Goal: Task Accomplishment & Management: Complete application form

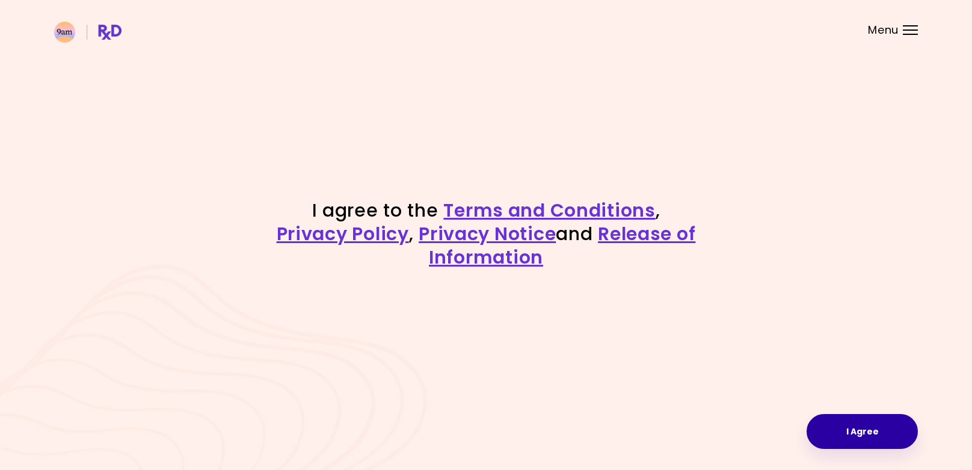
drag, startPoint x: 813, startPoint y: 412, endPoint x: 829, endPoint y: 423, distance: 19.0
click at [814, 414] on div "I agree to the Terms and Conditions , Privacy Policy , Privacy Notice and Relea…" at bounding box center [486, 235] width 972 height 470
click at [838, 429] on button "I Agree" at bounding box center [861, 431] width 111 height 35
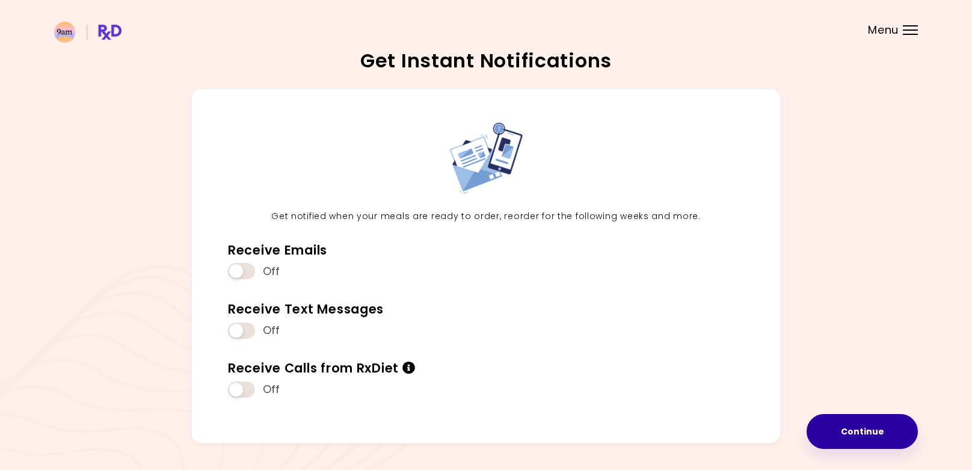
click at [834, 429] on button "Continue" at bounding box center [861, 431] width 111 height 35
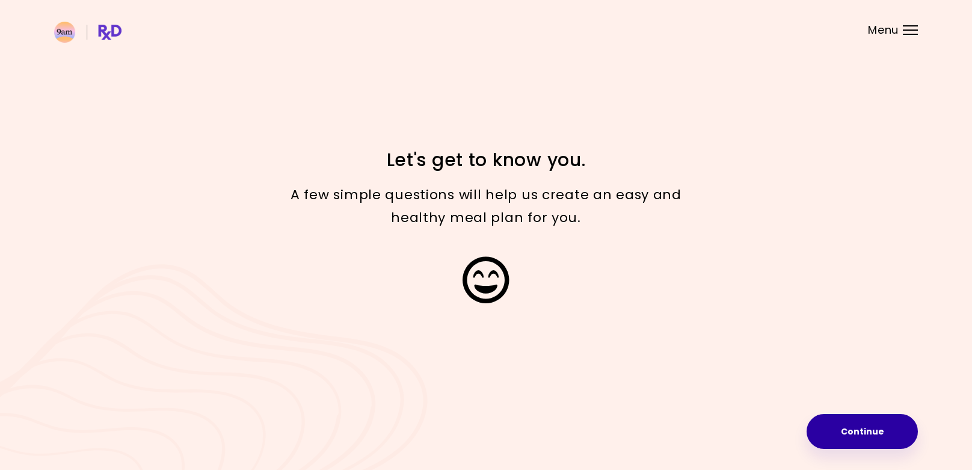
click at [833, 417] on button "Continue" at bounding box center [861, 431] width 111 height 35
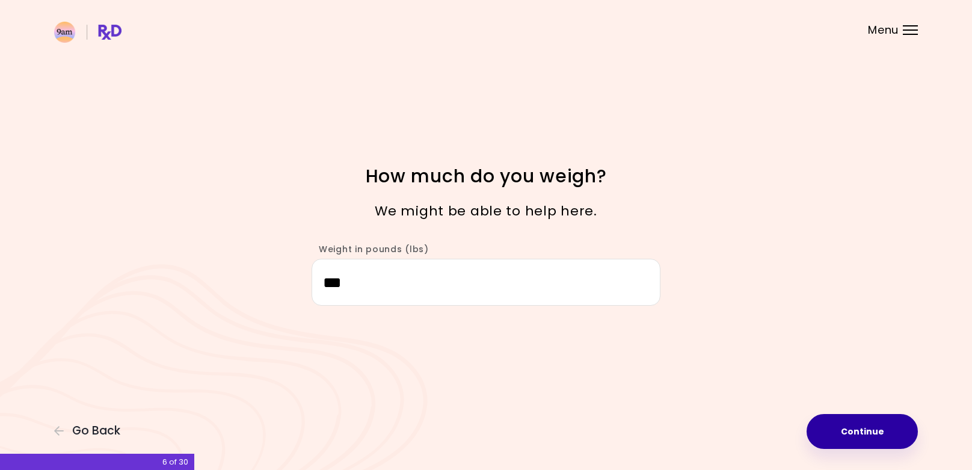
click at [834, 424] on button "Continue" at bounding box center [861, 431] width 111 height 35
select select "****"
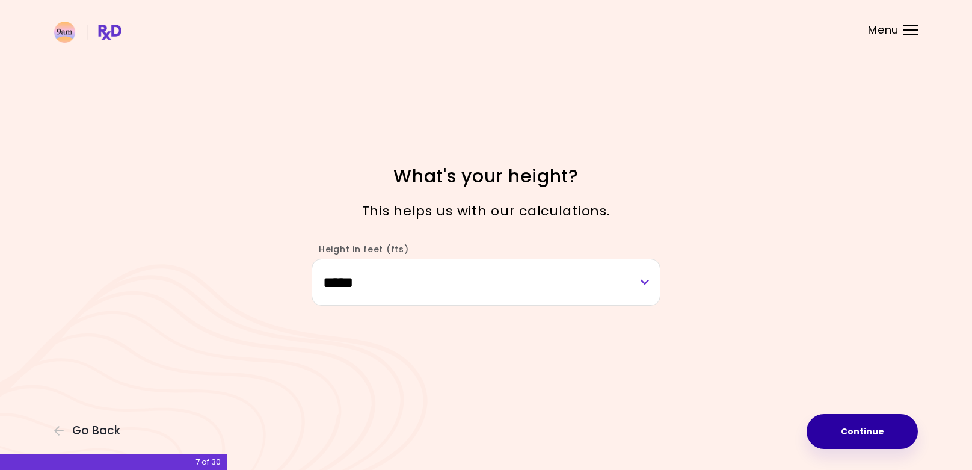
click at [834, 424] on button "Continue" at bounding box center [861, 431] width 111 height 35
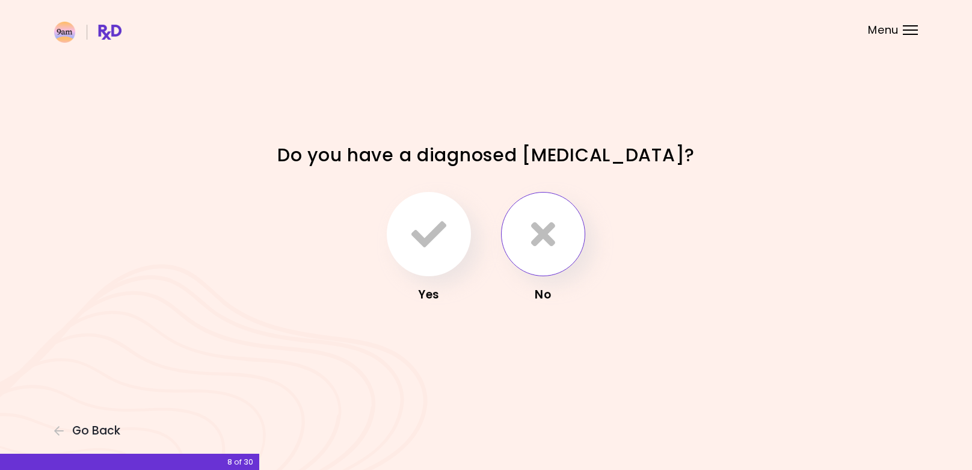
click at [568, 245] on button "button" at bounding box center [543, 234] width 84 height 84
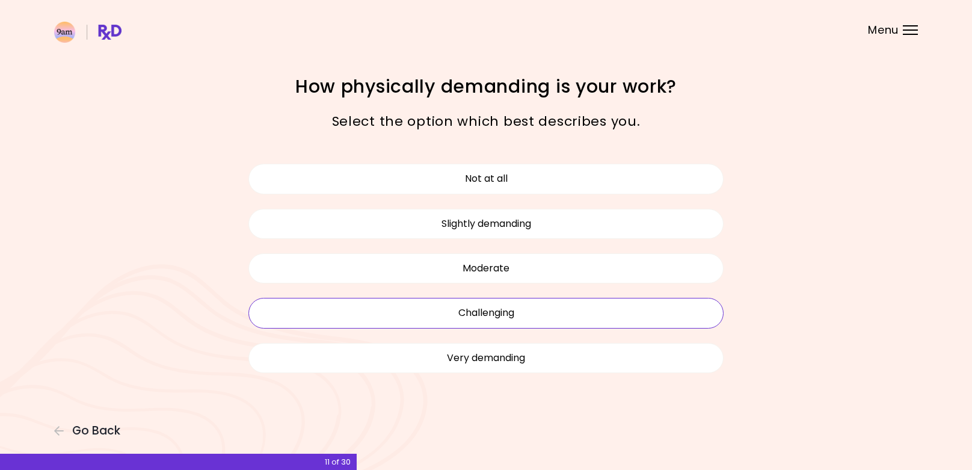
click at [552, 313] on button "Challenging" at bounding box center [485, 313] width 475 height 30
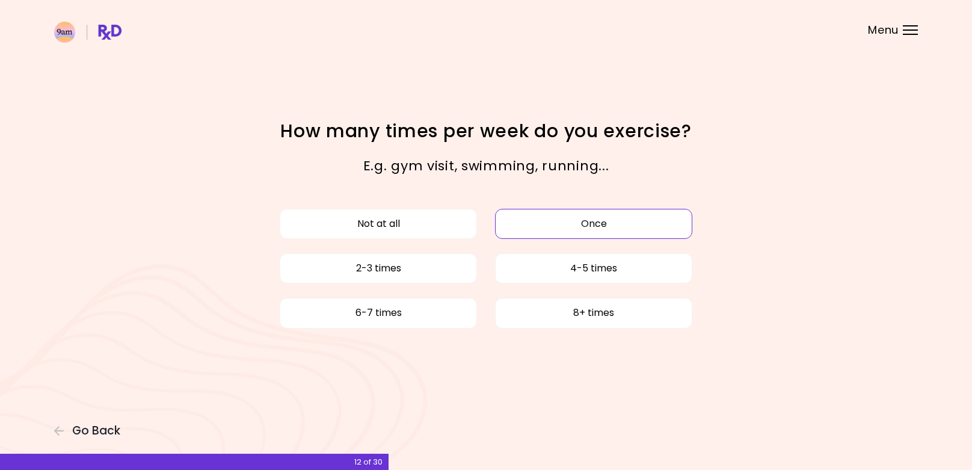
click at [563, 224] on button "Once" at bounding box center [593, 224] width 197 height 30
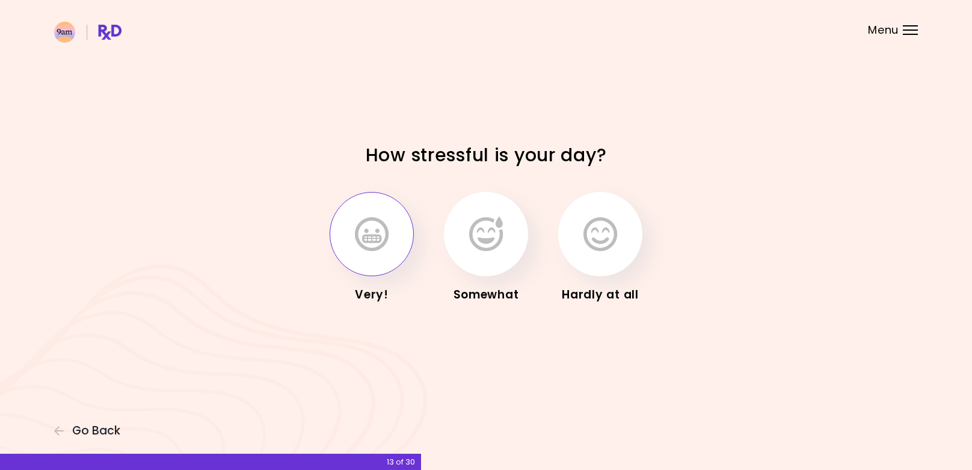
click at [397, 245] on button "button" at bounding box center [371, 234] width 84 height 84
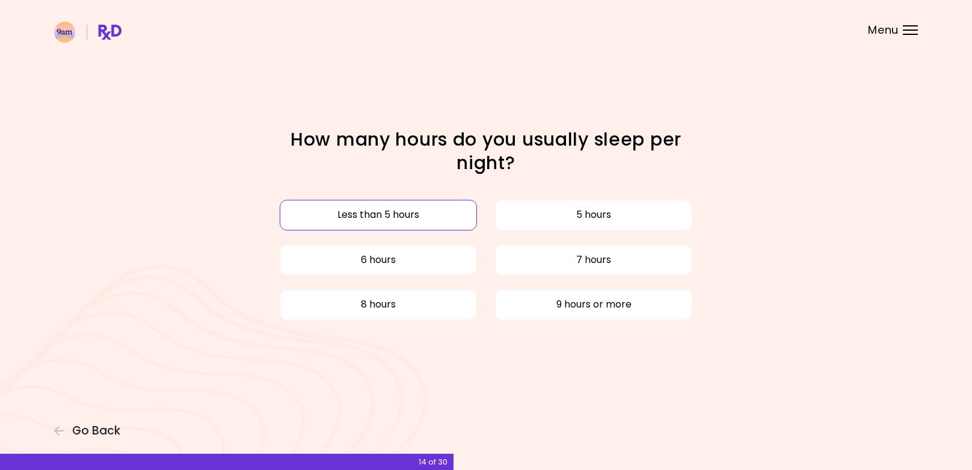
click at [443, 212] on button "Less than 5 hours" at bounding box center [378, 215] width 197 height 30
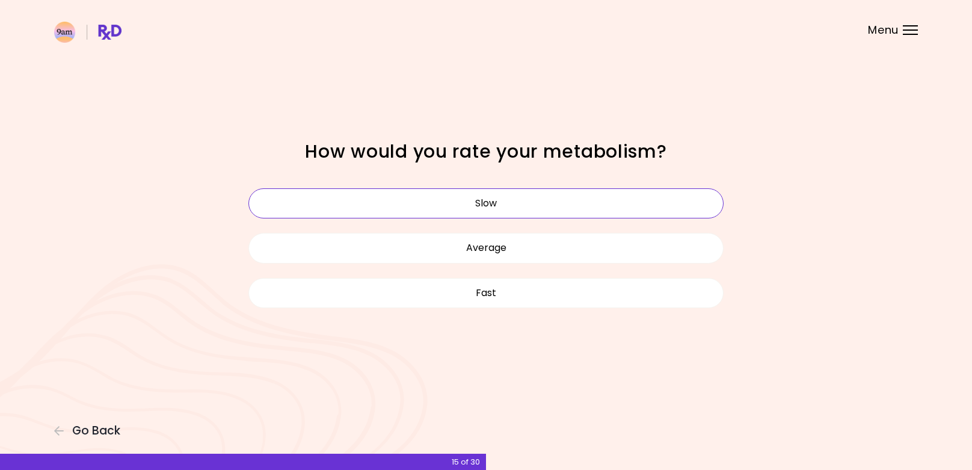
click at [523, 205] on button "Slow" at bounding box center [485, 203] width 475 height 30
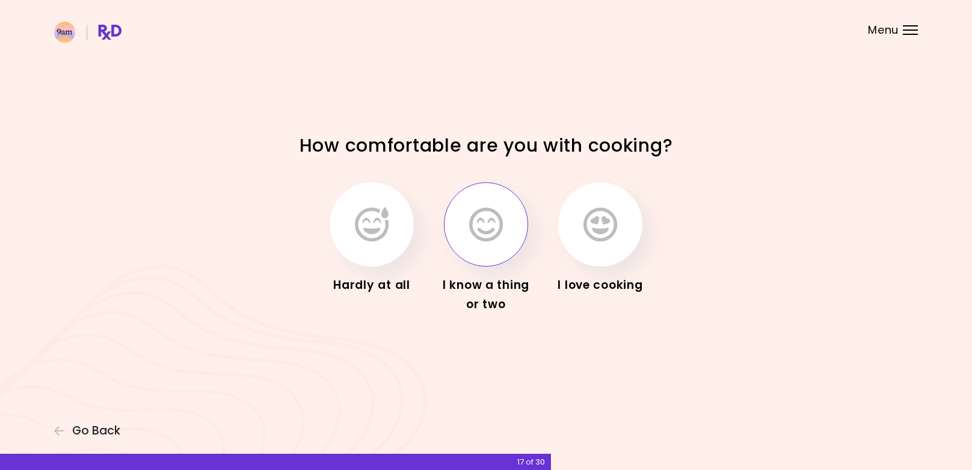
click at [494, 232] on icon "button" at bounding box center [486, 224] width 34 height 35
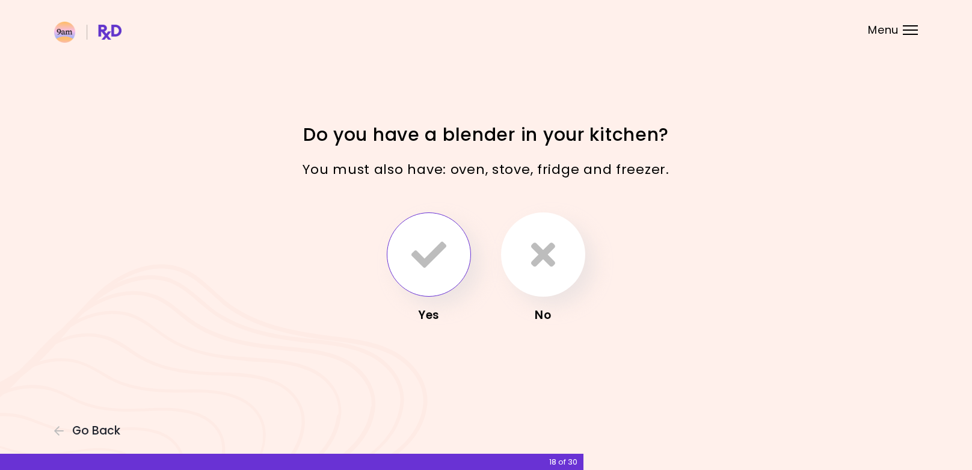
click at [452, 248] on button "button" at bounding box center [429, 254] width 84 height 84
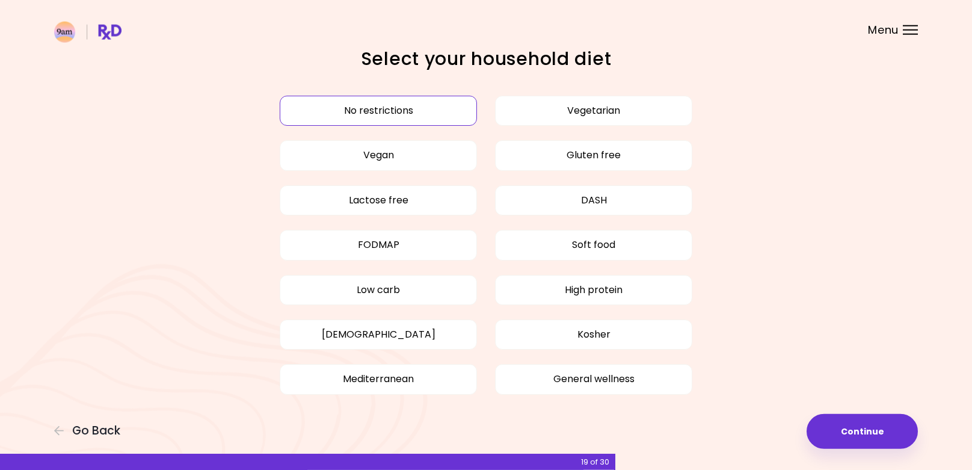
scroll to position [32, 0]
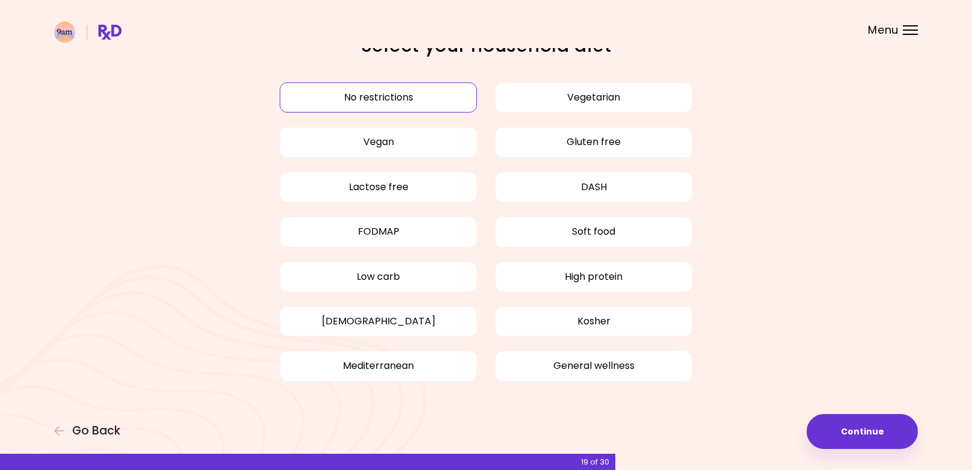
click at [446, 94] on button "No restrictions" at bounding box center [378, 97] width 197 height 30
click at [872, 431] on button "Continue" at bounding box center [861, 431] width 111 height 35
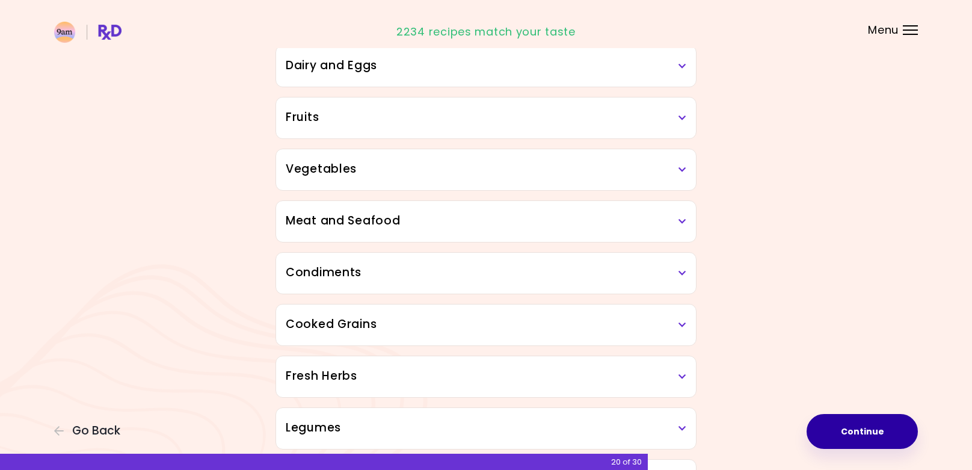
scroll to position [184, 0]
click at [509, 213] on h3 "Meat and Seafood" at bounding box center [486, 220] width 400 height 17
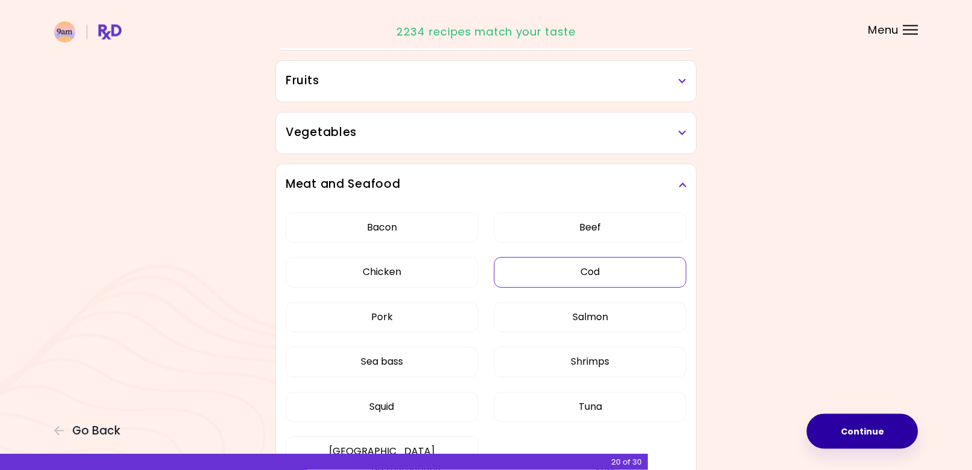
scroll to position [245, 0]
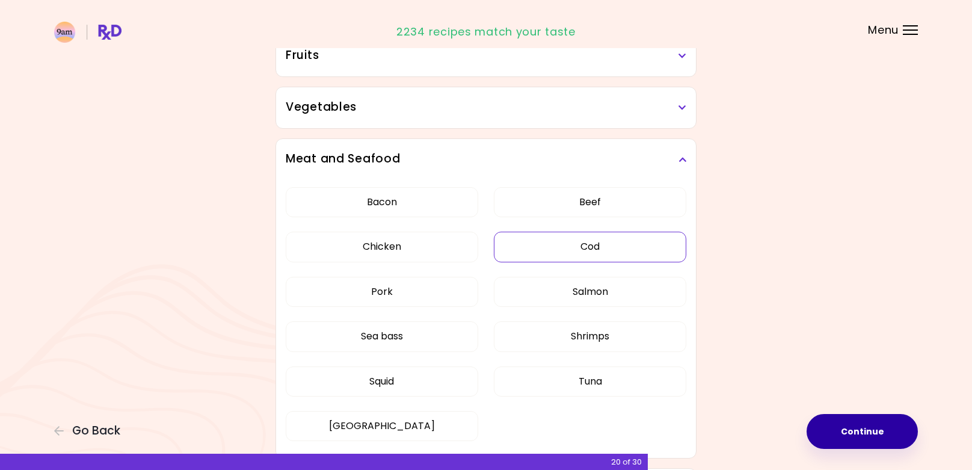
click at [621, 241] on button "Cod" at bounding box center [590, 246] width 192 height 30
click at [599, 293] on button "Salmon" at bounding box center [590, 292] width 192 height 30
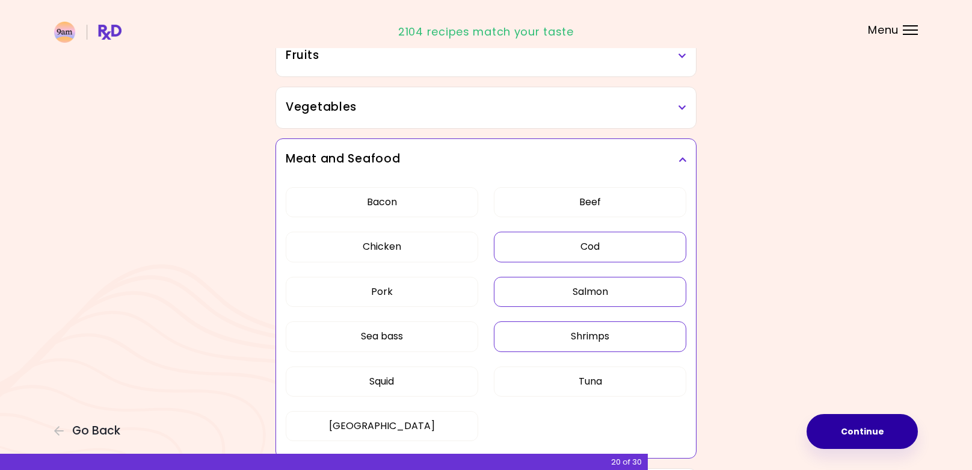
click at [596, 332] on button "Shrimps" at bounding box center [590, 336] width 192 height 30
click at [622, 385] on button "Tuna" at bounding box center [590, 381] width 192 height 30
click at [410, 376] on button "Squid" at bounding box center [382, 381] width 192 height 30
click at [405, 332] on button "Sea bass" at bounding box center [382, 336] width 192 height 30
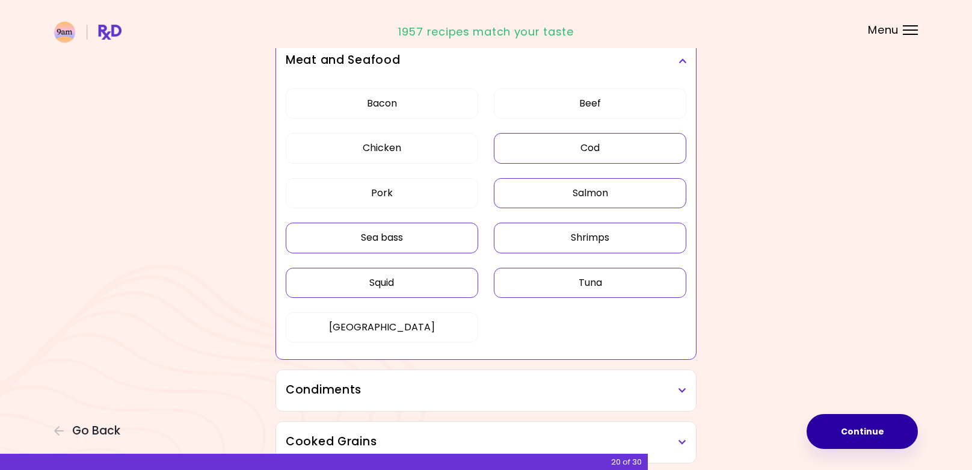
scroll to position [368, 0]
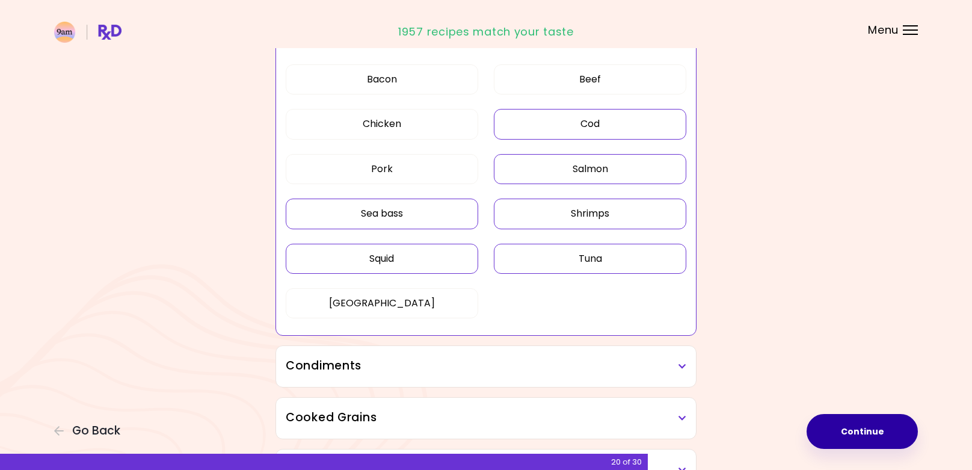
click at [574, 365] on h3 "Condiments" at bounding box center [486, 365] width 400 height 17
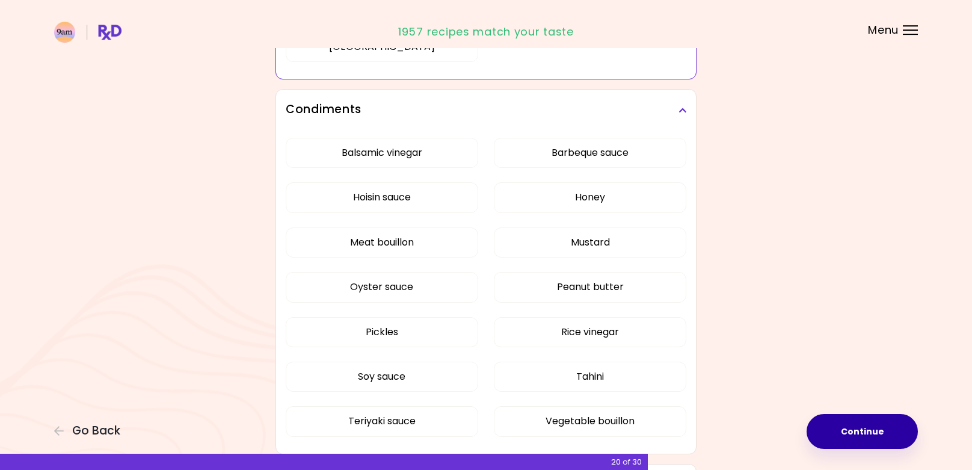
scroll to position [675, 0]
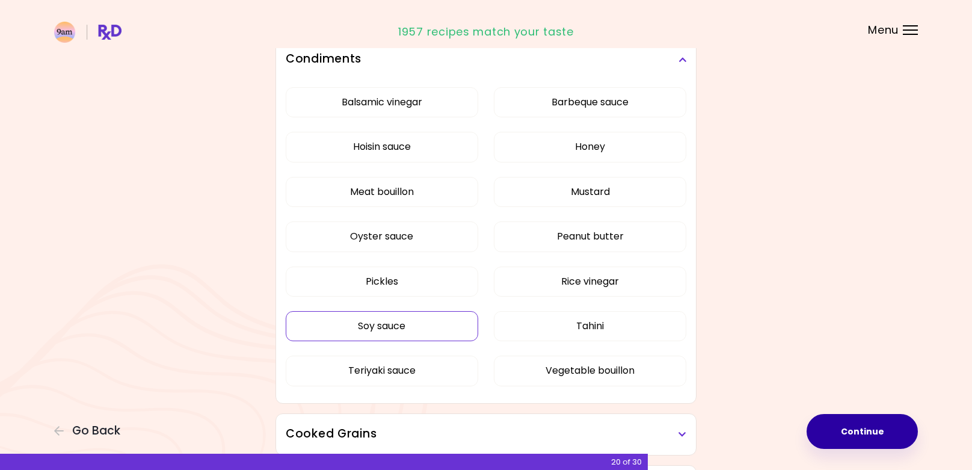
click at [423, 331] on div "Dried Herbs and Spices Adobo Annatto seeds Chilli Cinnamon Cumin [PERSON_NAME] …" at bounding box center [485, 197] width 433 height 1445
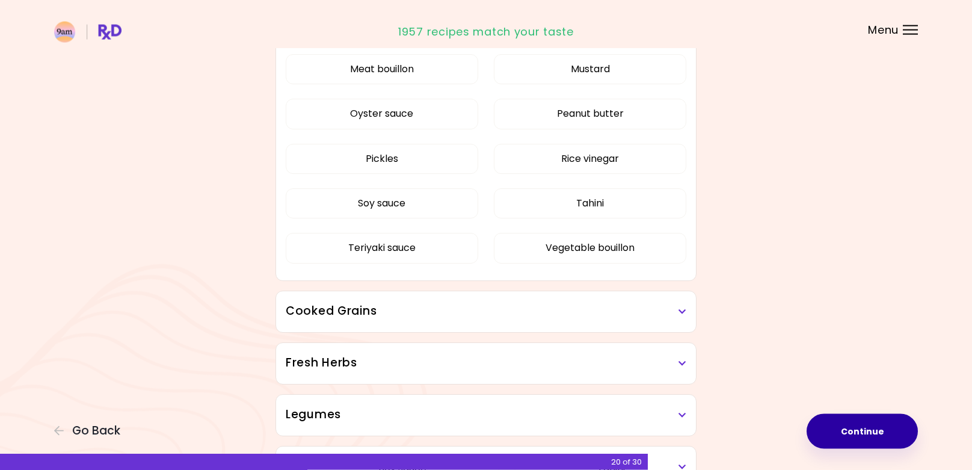
scroll to position [429, 0]
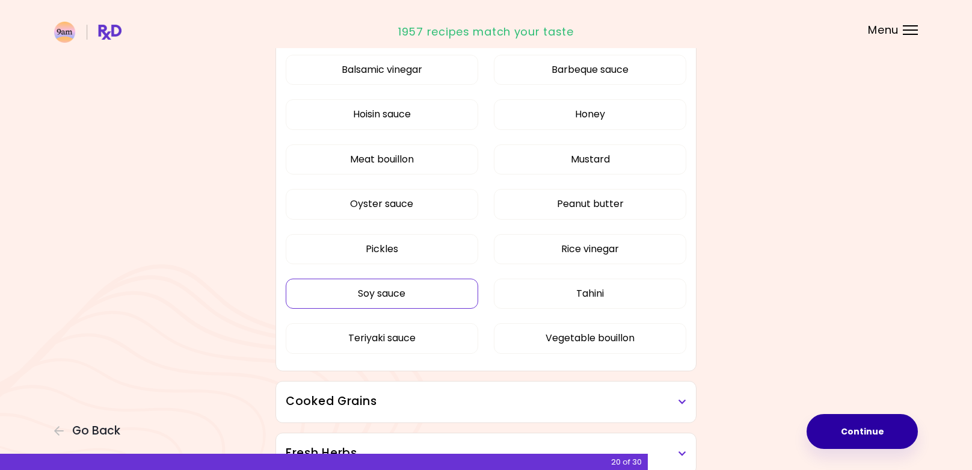
click at [433, 299] on button "Soy sauce" at bounding box center [382, 293] width 192 height 30
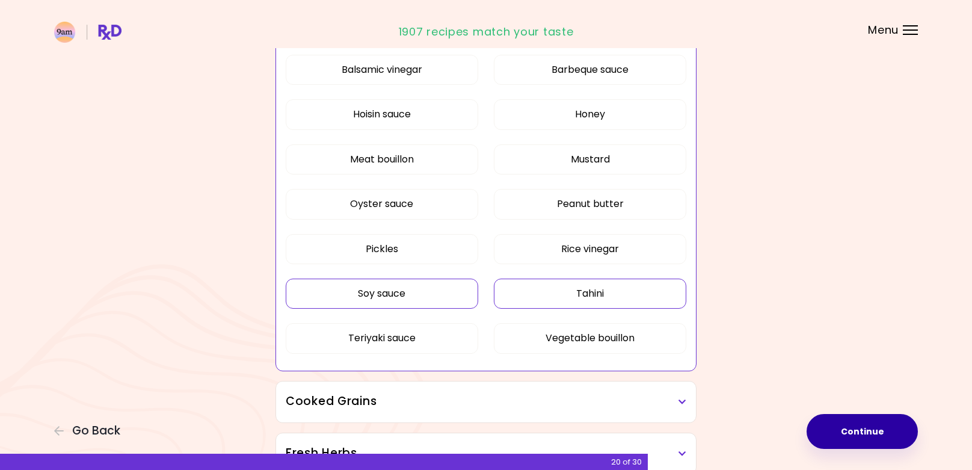
click at [531, 287] on button "Tahini" at bounding box center [590, 293] width 192 height 30
click at [414, 203] on button "Oyster sauce" at bounding box center [382, 204] width 192 height 30
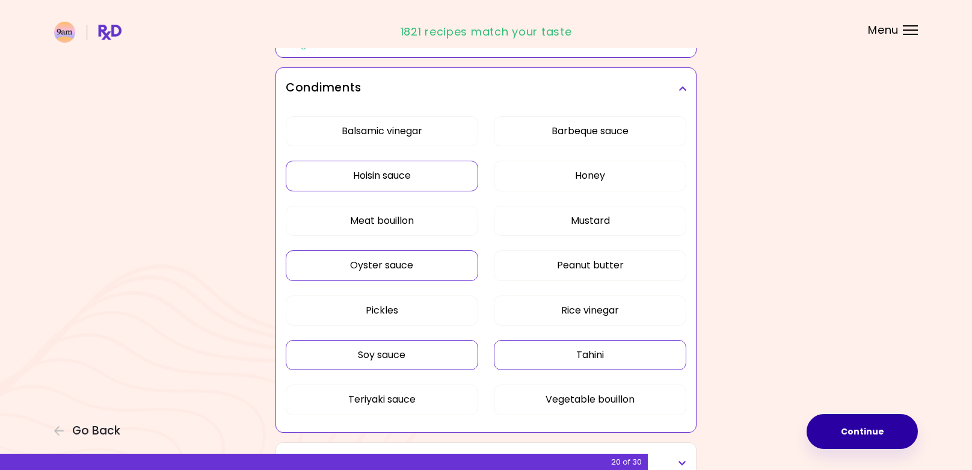
click at [428, 176] on button "Hoisin sauce" at bounding box center [382, 176] width 192 height 30
click at [452, 144] on button "Balsamic vinegar" at bounding box center [382, 131] width 192 height 30
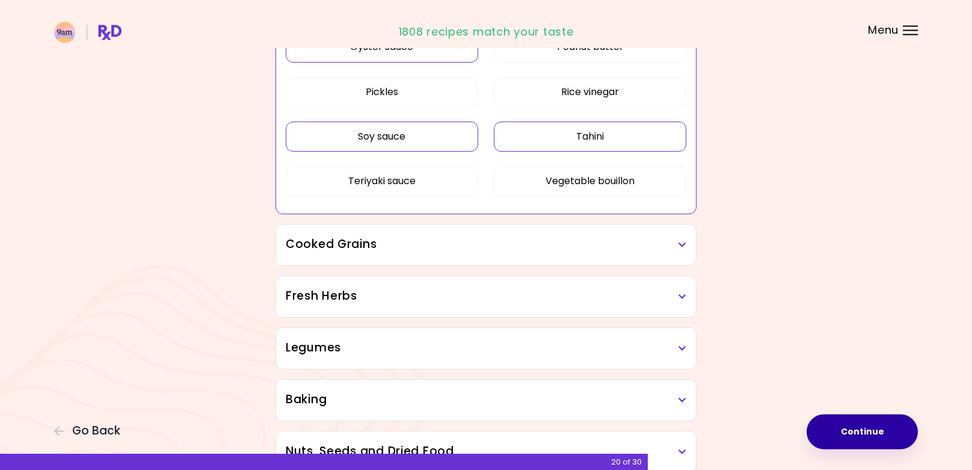
scroll to position [613, 0]
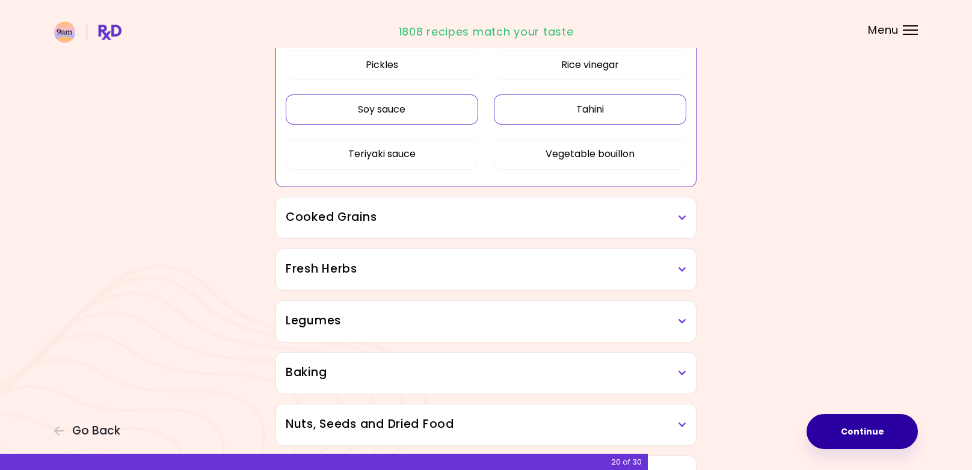
click at [601, 224] on h3 "Cooked Grains" at bounding box center [486, 217] width 400 height 17
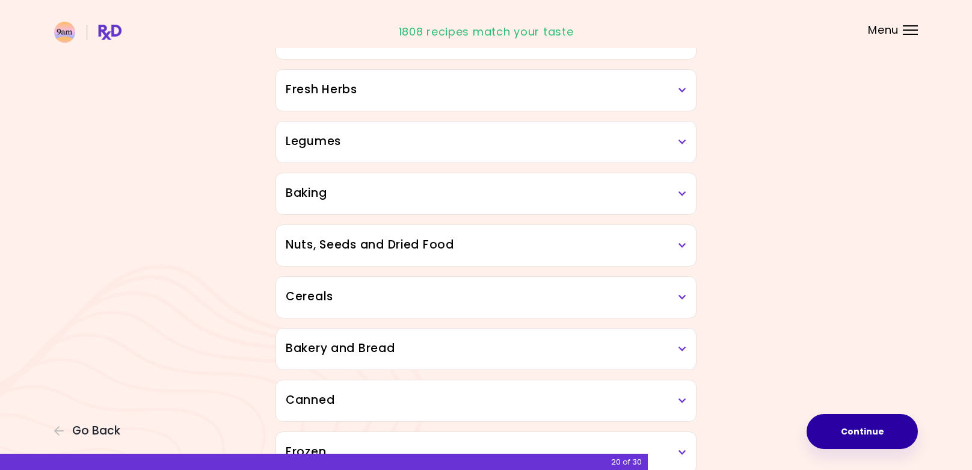
click at [601, 304] on div "Dried Herbs and Spices Adobo Annatto seeds Chilli Cinnamon Cumin [PERSON_NAME] …" at bounding box center [485, 30] width 433 height 988
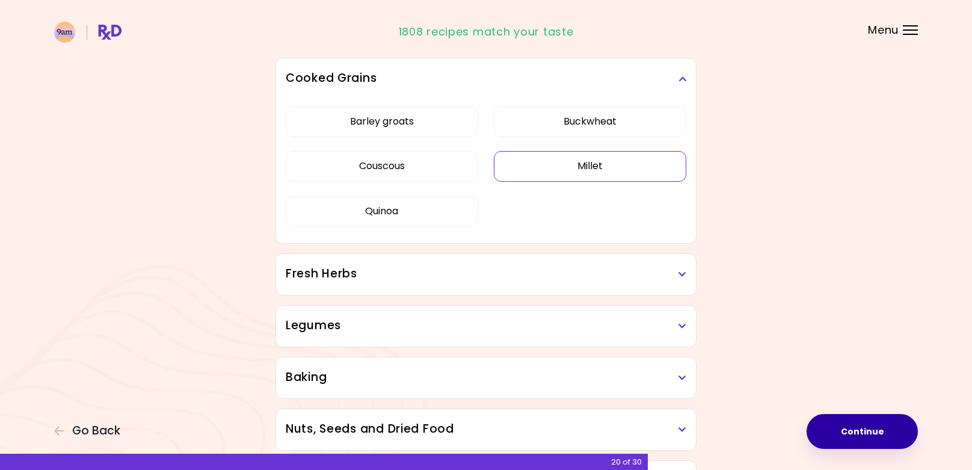
click at [568, 165] on button "Millet" at bounding box center [590, 166] width 192 height 30
click at [446, 216] on button "Quinoa" at bounding box center [382, 211] width 192 height 30
click at [465, 274] on h3 "Fresh Herbs" at bounding box center [486, 273] width 400 height 17
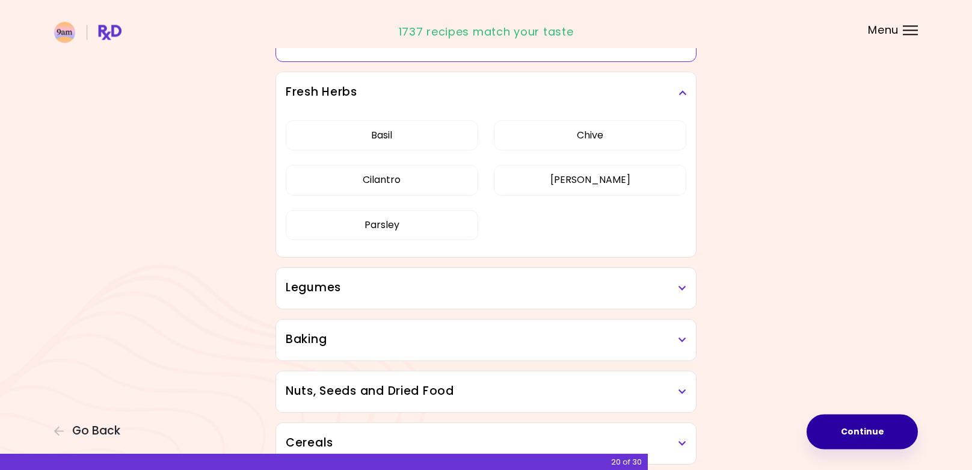
scroll to position [613, 0]
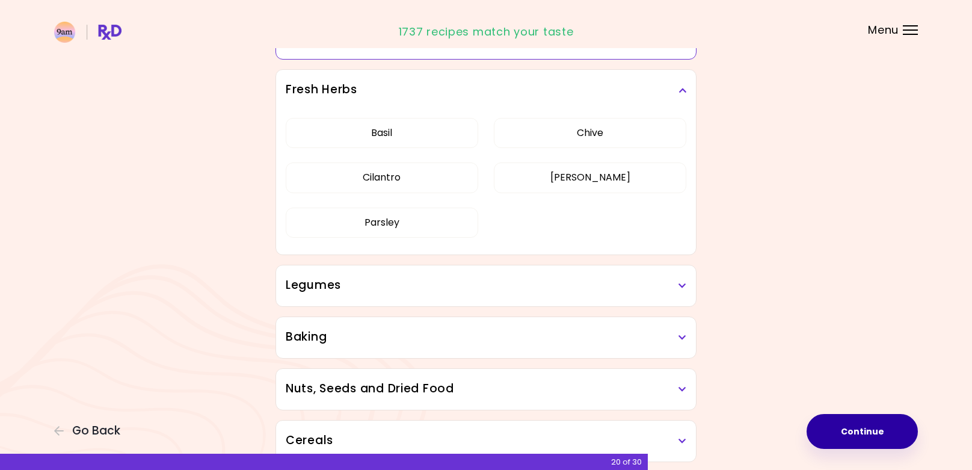
click at [420, 279] on h3 "Legumes" at bounding box center [486, 285] width 400 height 17
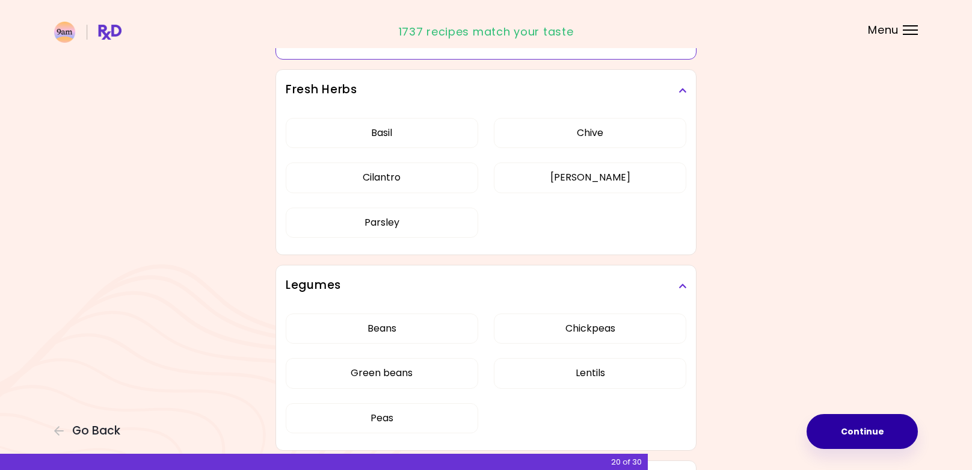
scroll to position [675, 0]
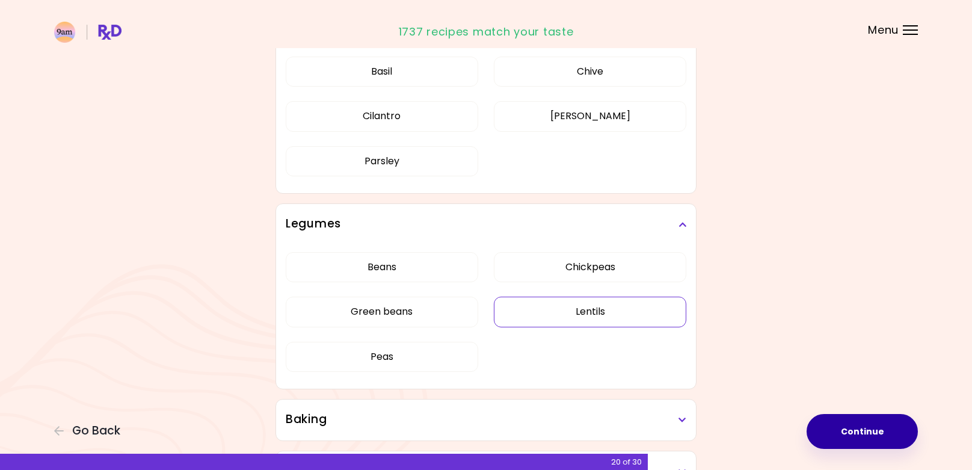
click at [551, 316] on div "Beans Chickpeas Green beans Lentils Peas" at bounding box center [486, 317] width 400 height 144
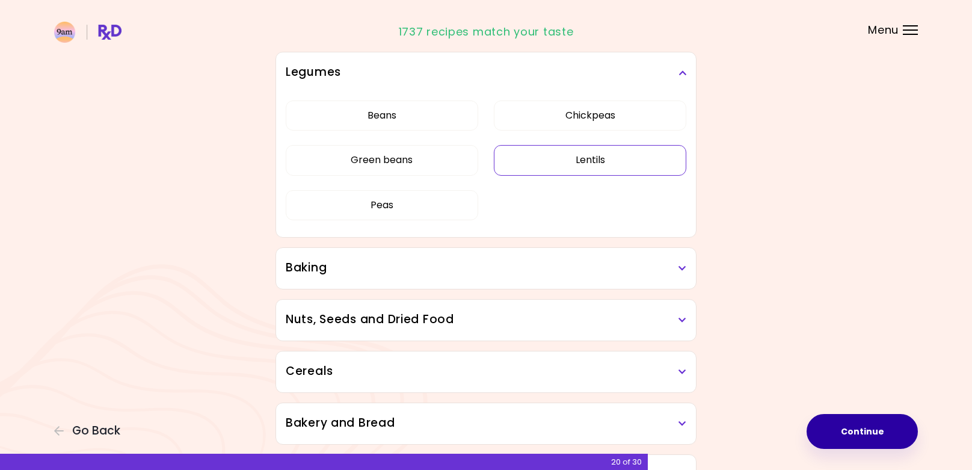
scroll to position [531, 0]
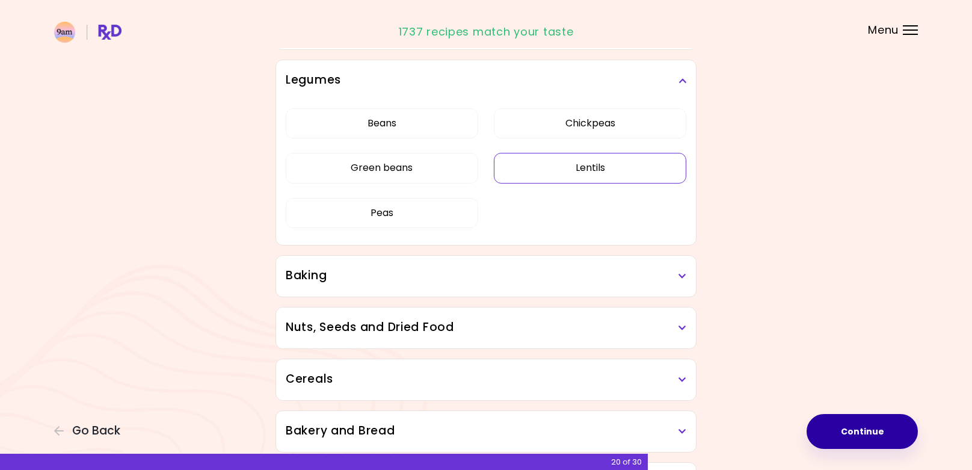
click at [555, 170] on button "Lentils" at bounding box center [590, 168] width 192 height 30
click at [540, 121] on button "Chickpeas" at bounding box center [590, 123] width 192 height 30
click at [684, 271] on h3 "Baking" at bounding box center [486, 275] width 400 height 17
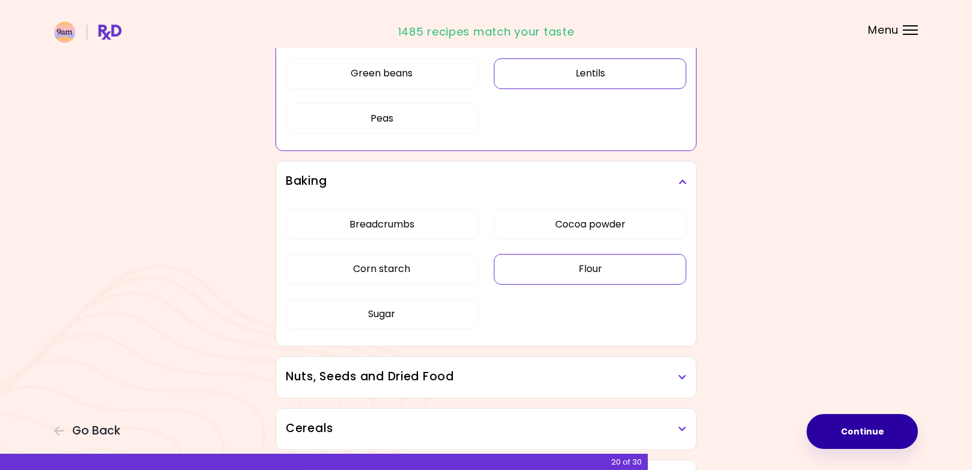
scroll to position [715, 0]
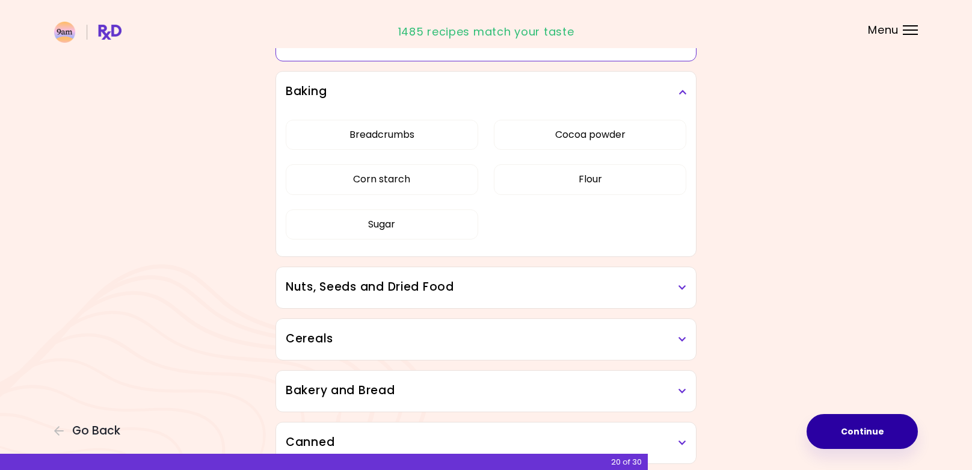
click at [678, 288] on h3 "Nuts, Seeds and Dried Food" at bounding box center [486, 286] width 400 height 17
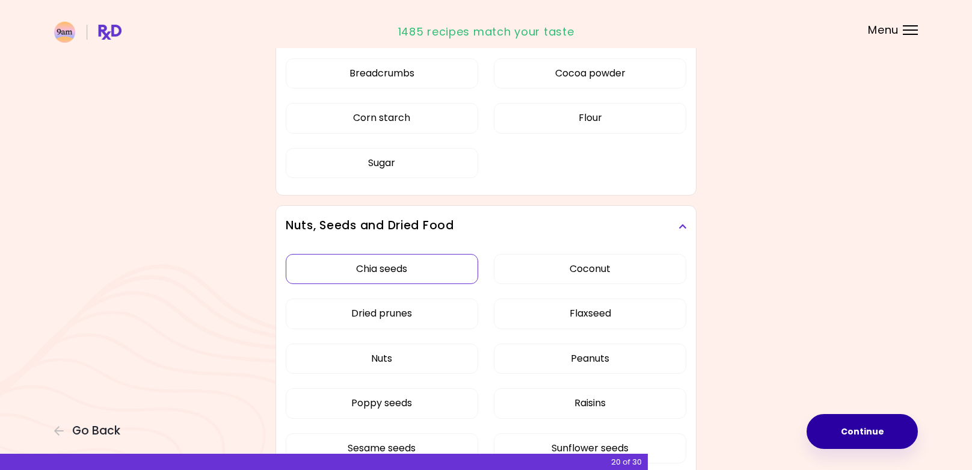
click at [443, 264] on div "Chia seeds Coconut Dried prunes Flaxseed Nuts Peanuts Poppy seeds Raisins Sesam…" at bounding box center [486, 363] width 400 height 233
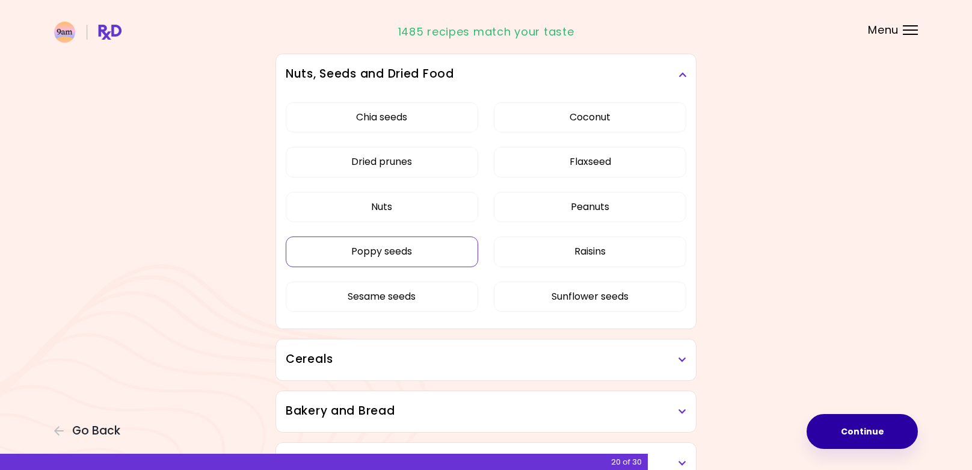
scroll to position [633, 0]
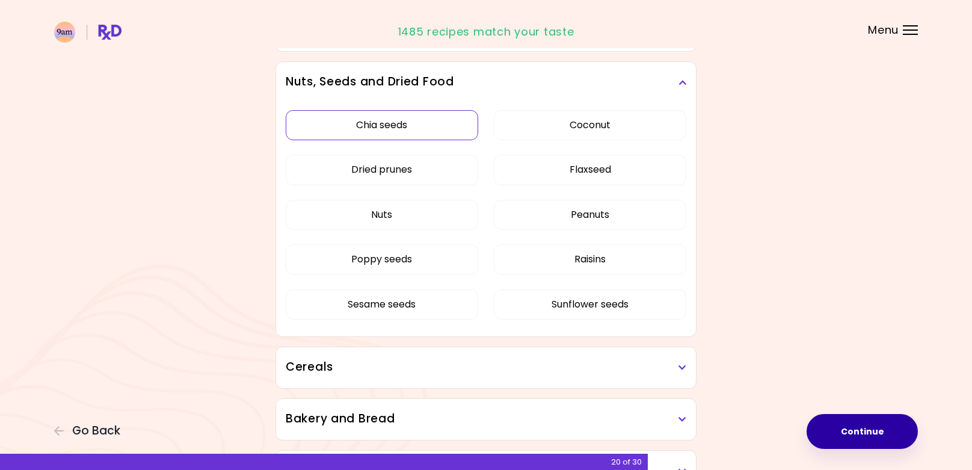
click at [412, 131] on button "Chia seeds" at bounding box center [382, 125] width 192 height 30
click at [438, 259] on button "Poppy seeds" at bounding box center [382, 259] width 192 height 30
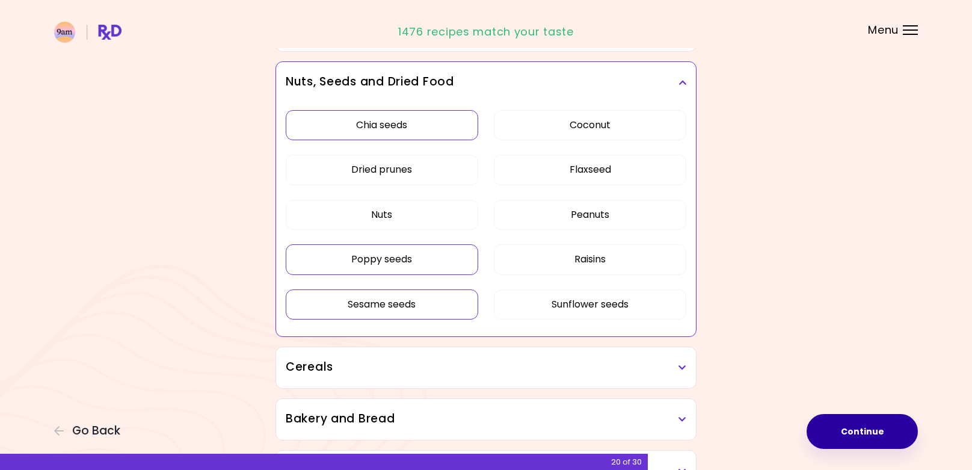
click at [445, 304] on button "Sesame seeds" at bounding box center [382, 304] width 192 height 30
click at [614, 168] on button "Flaxseed" at bounding box center [590, 170] width 192 height 30
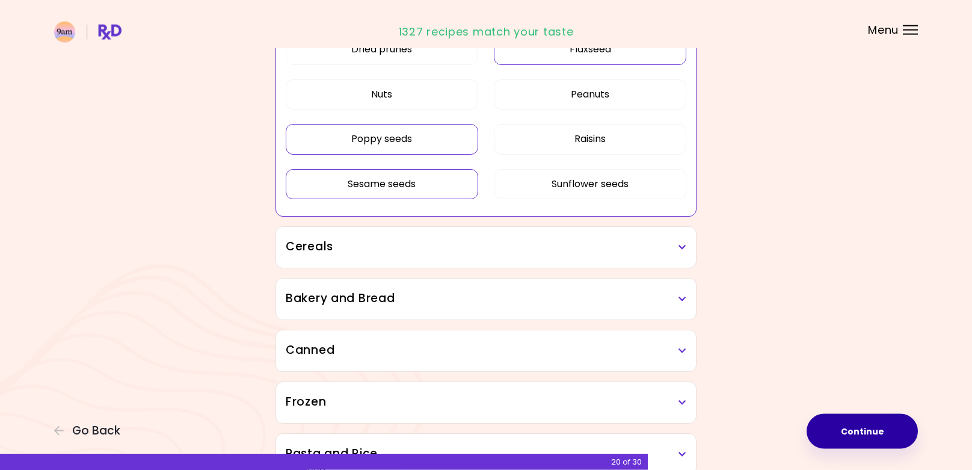
scroll to position [755, 0]
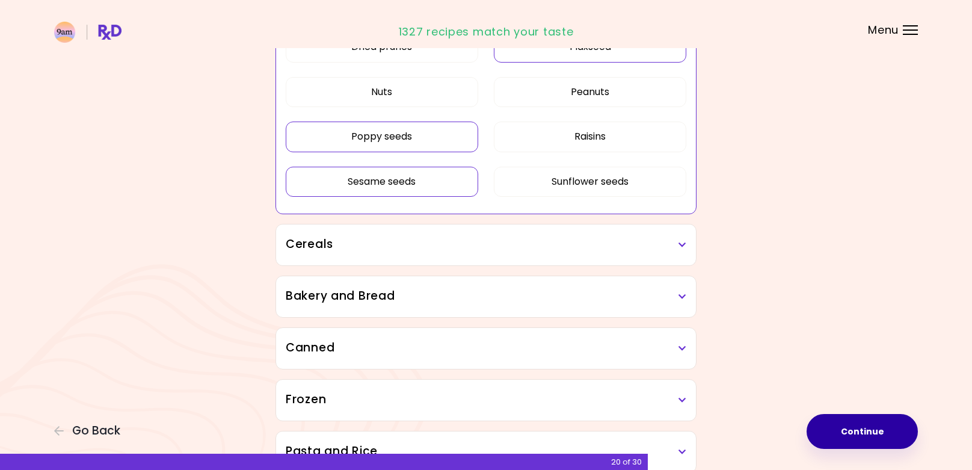
click at [679, 245] on icon at bounding box center [682, 245] width 8 height 8
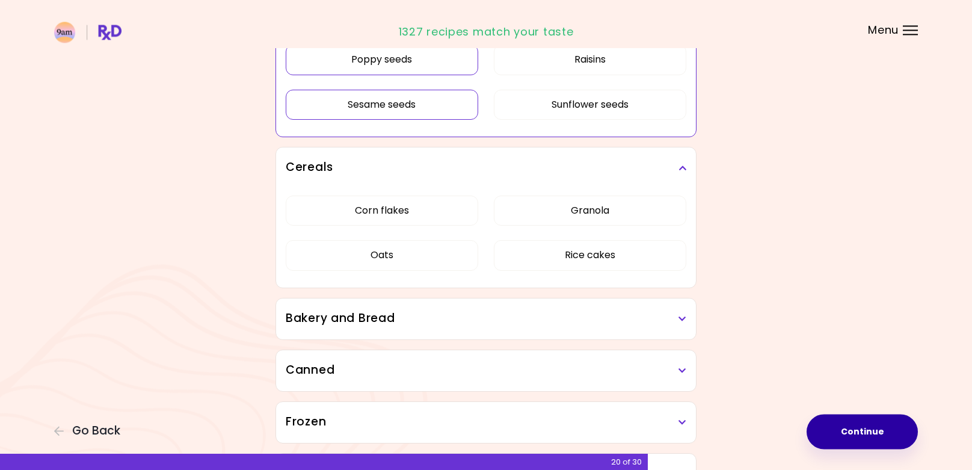
scroll to position [924, 0]
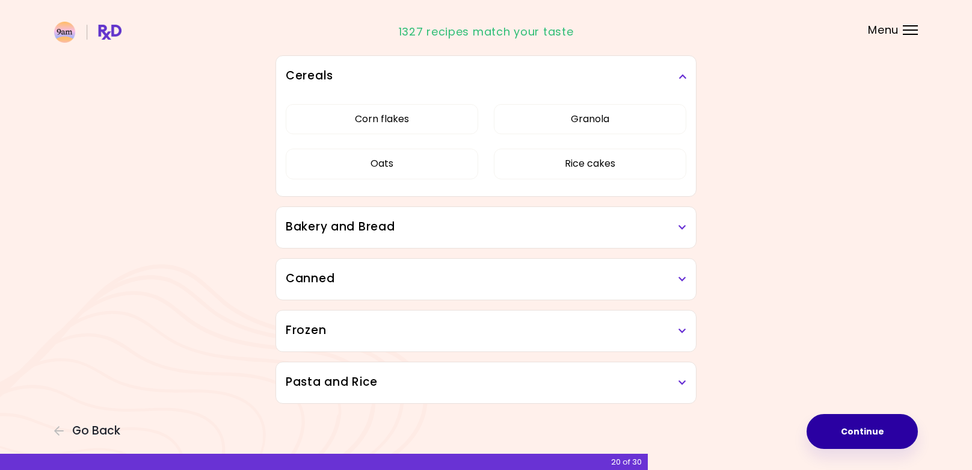
click at [678, 225] on h3 "Bakery and Bread" at bounding box center [486, 226] width 400 height 17
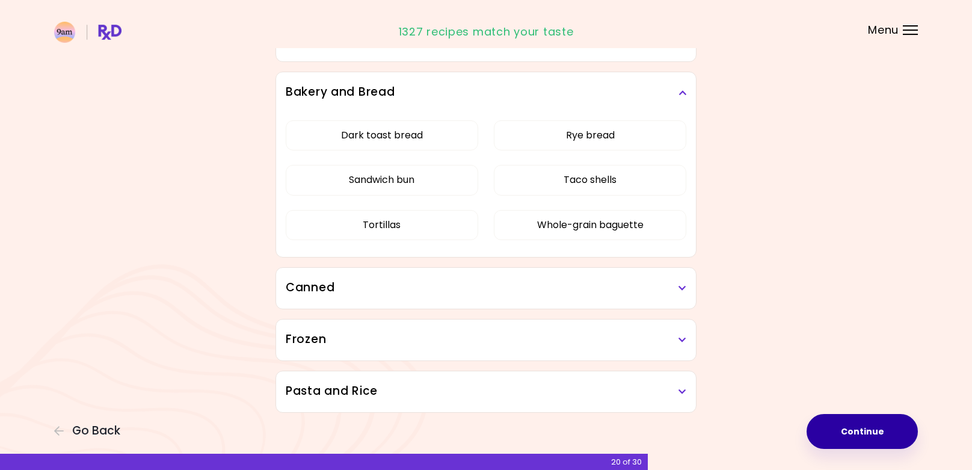
scroll to position [1067, 0]
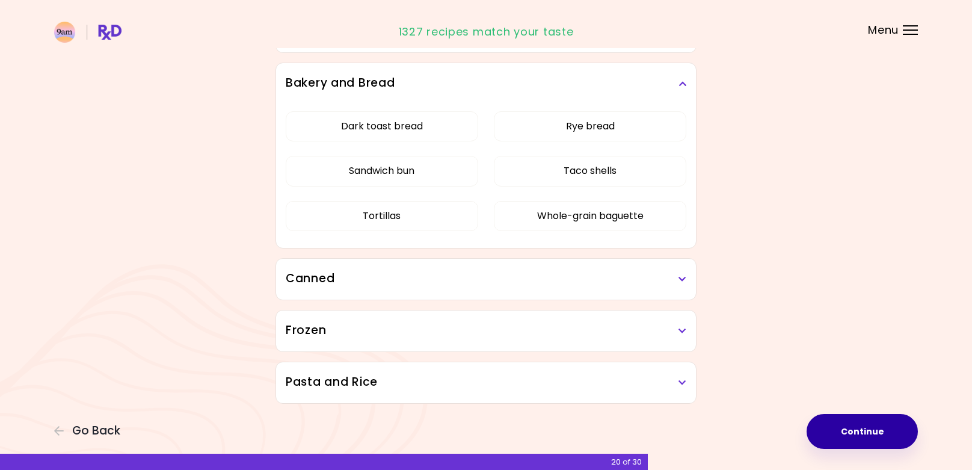
click at [673, 277] on h3 "Canned" at bounding box center [486, 278] width 400 height 17
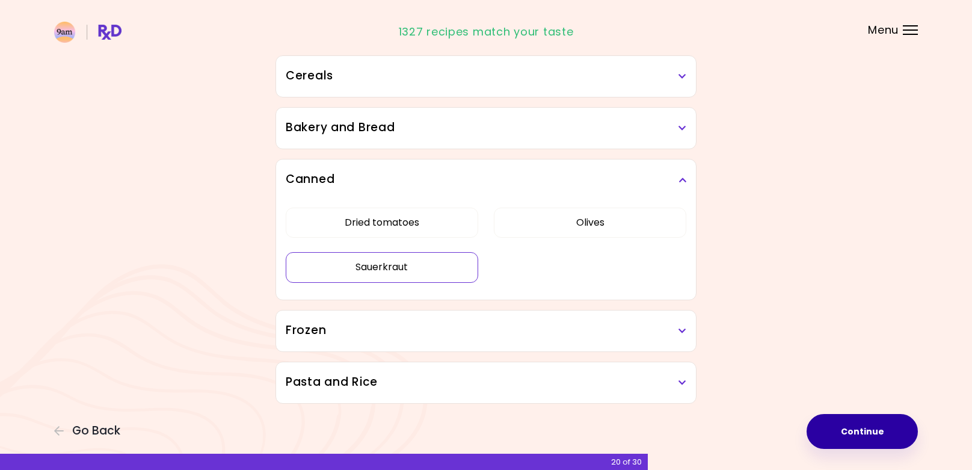
click at [475, 268] on button "Sauerkraut" at bounding box center [382, 267] width 192 height 30
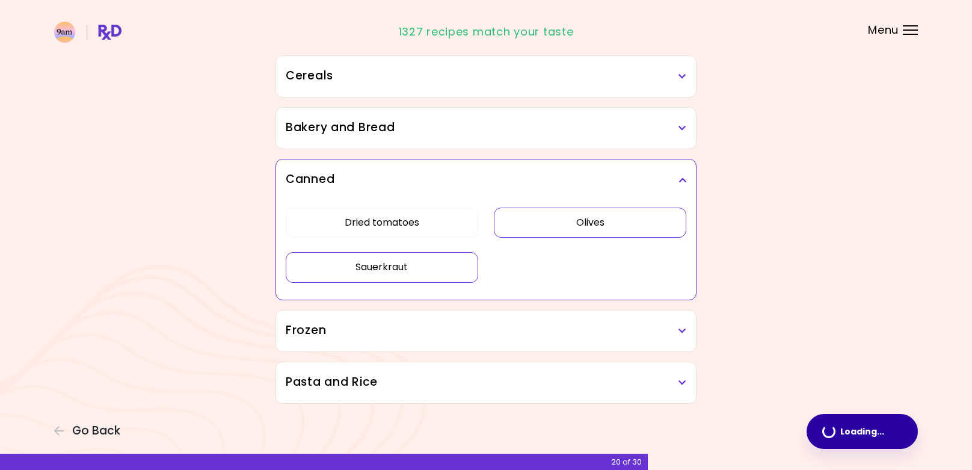
click at [586, 226] on button "Olives" at bounding box center [590, 222] width 192 height 30
click at [691, 342] on div "Frozen" at bounding box center [486, 330] width 420 height 41
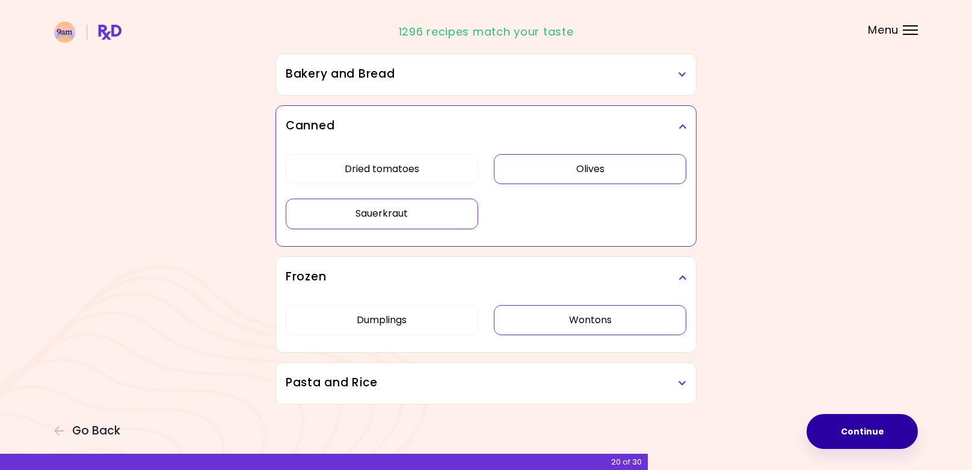
scroll to position [744, 0]
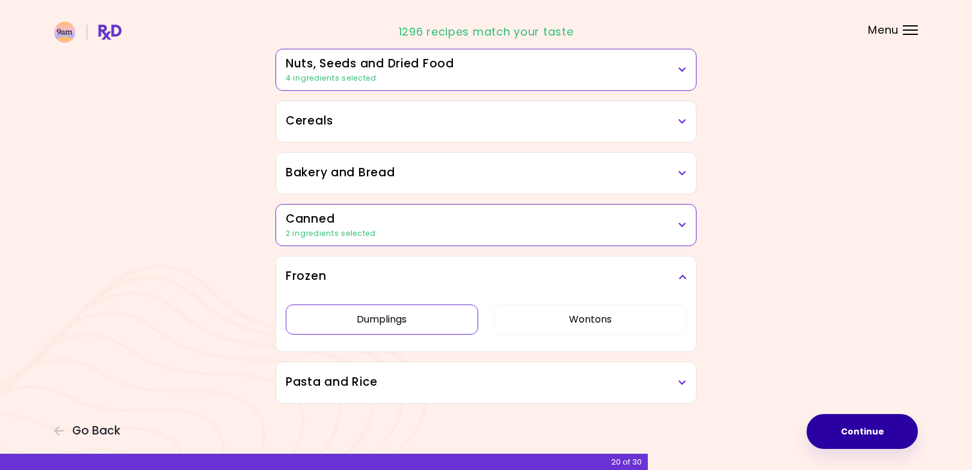
click at [431, 318] on button "Dumplings" at bounding box center [382, 319] width 192 height 30
click at [660, 388] on h3 "Pasta and Rice" at bounding box center [486, 381] width 400 height 17
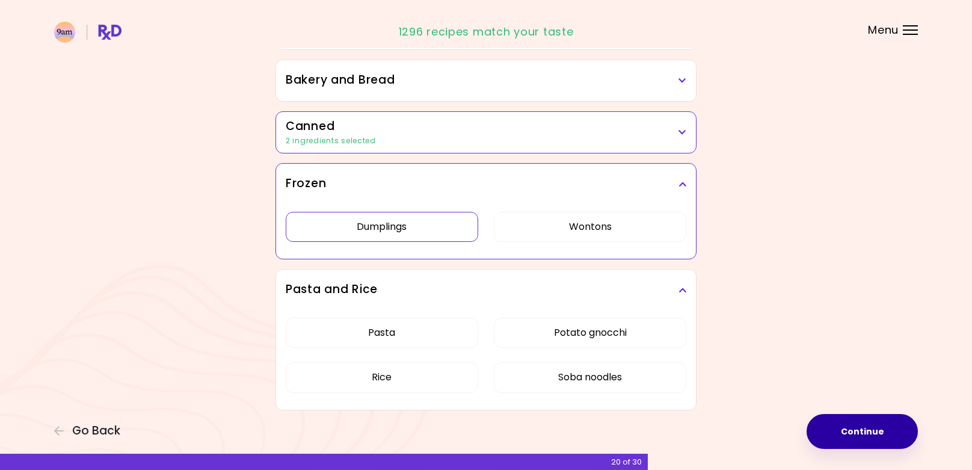
scroll to position [744, 0]
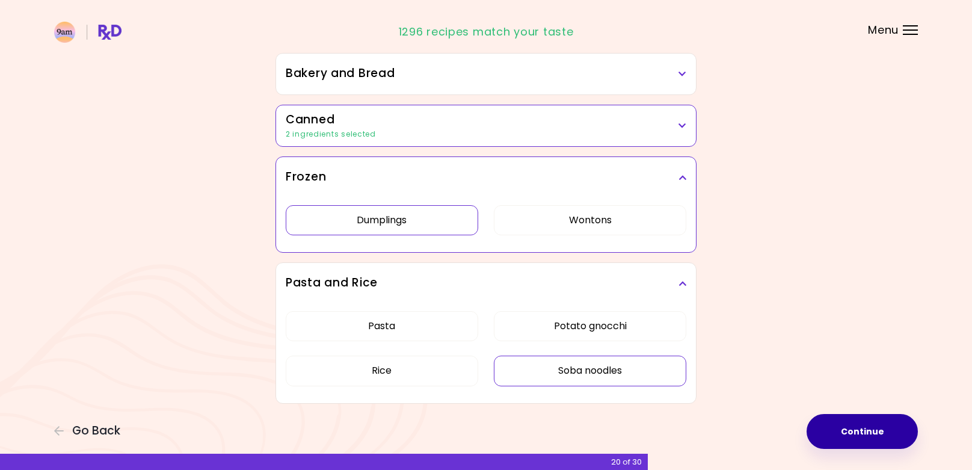
drag, startPoint x: 658, startPoint y: 370, endPoint x: 651, endPoint y: 370, distance: 7.2
click at [658, 370] on button "Soba noodles" at bounding box center [590, 370] width 192 height 30
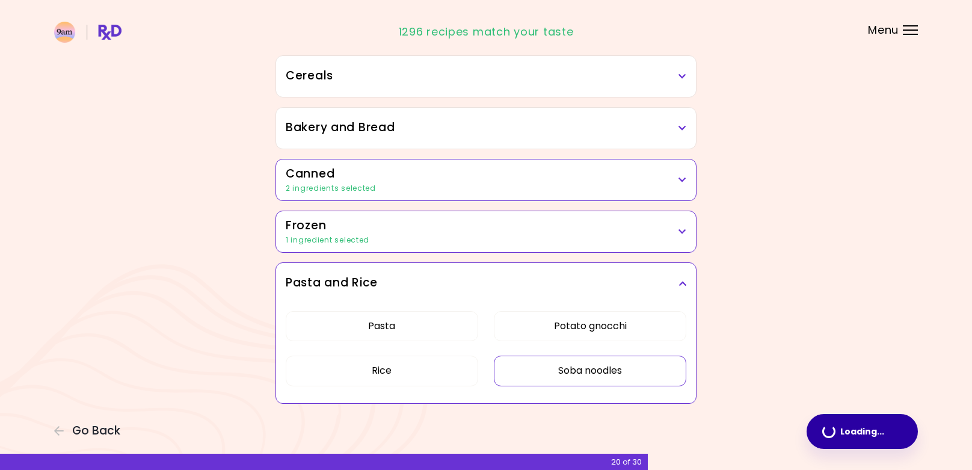
scroll to position [690, 0]
click at [863, 431] on button "Continue" at bounding box center [861, 431] width 111 height 35
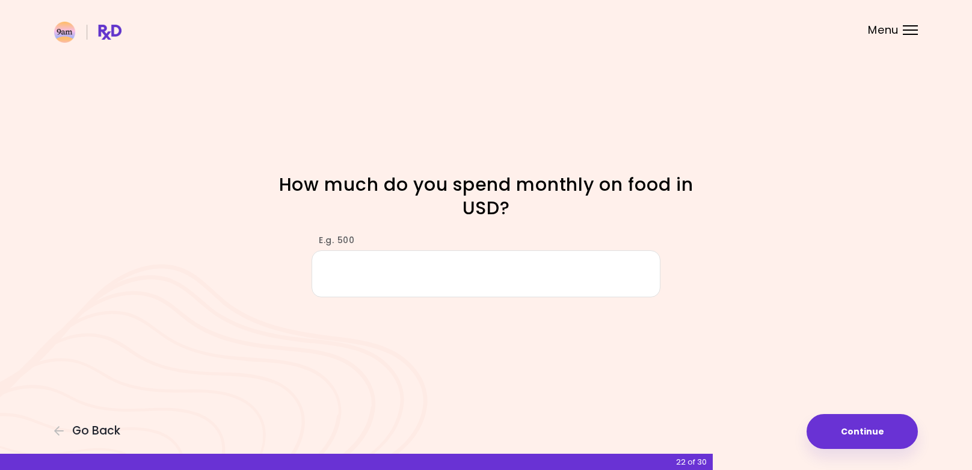
click at [486, 266] on input "E.g. 500" at bounding box center [485, 273] width 349 height 46
type input "***"
click at [848, 428] on button "Continue" at bounding box center [861, 431] width 111 height 35
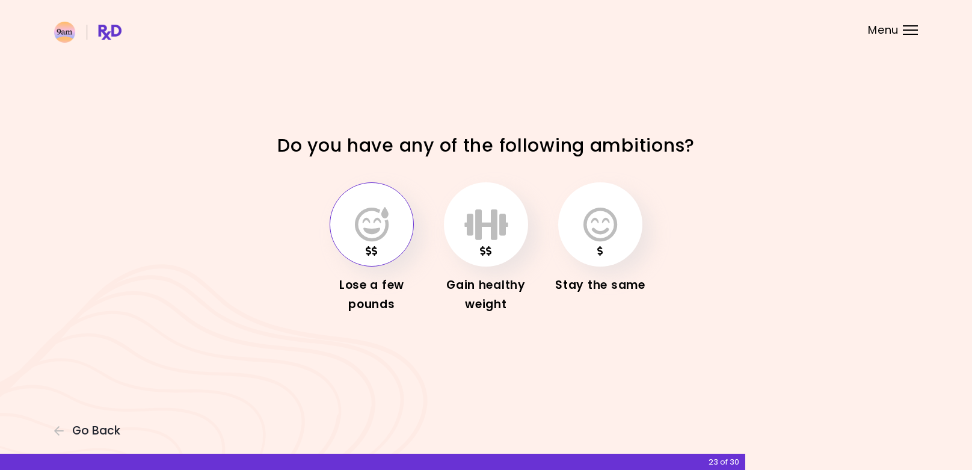
click at [365, 224] on icon "button" at bounding box center [372, 224] width 34 height 35
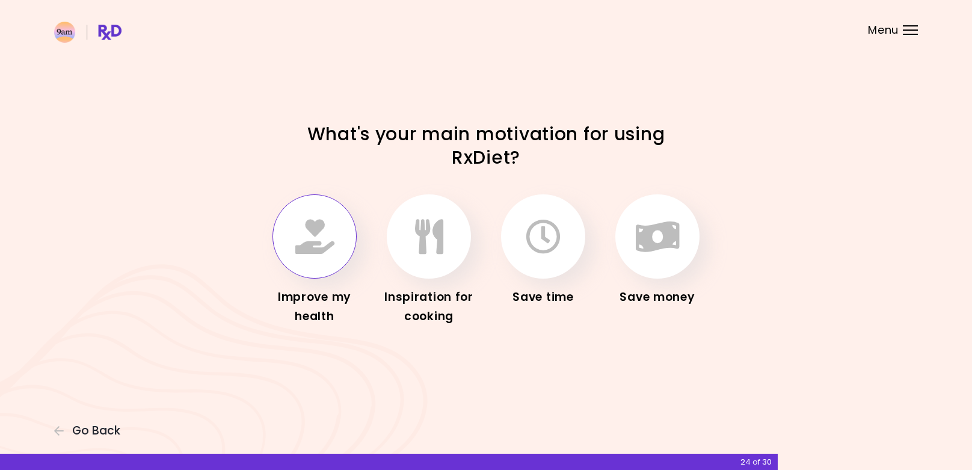
click at [311, 238] on icon "button" at bounding box center [314, 236] width 39 height 35
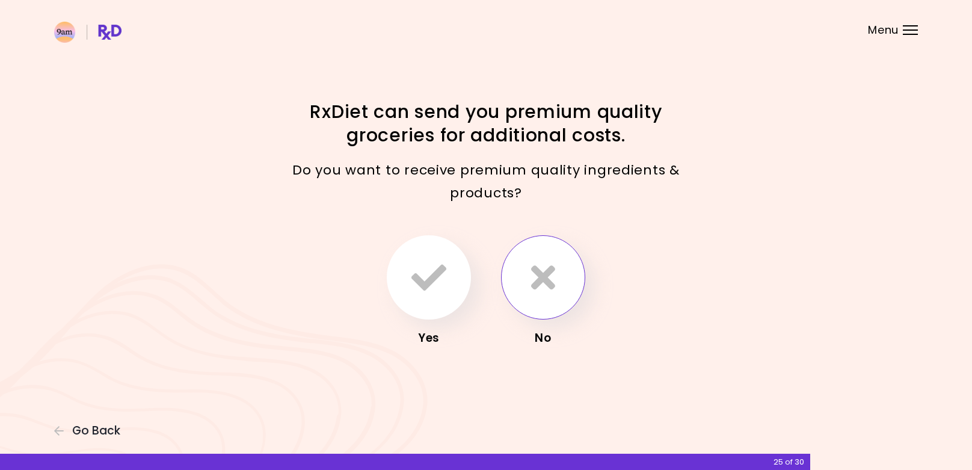
click at [541, 297] on button "button" at bounding box center [543, 277] width 84 height 84
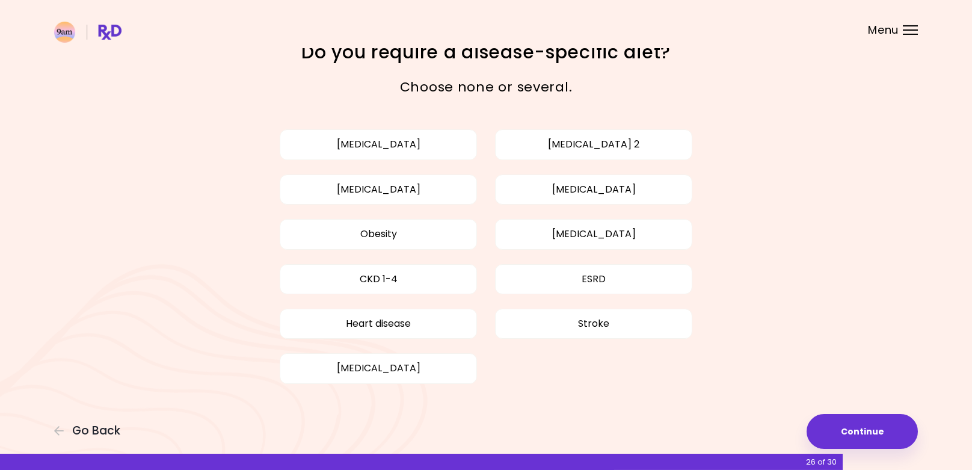
scroll to position [28, 0]
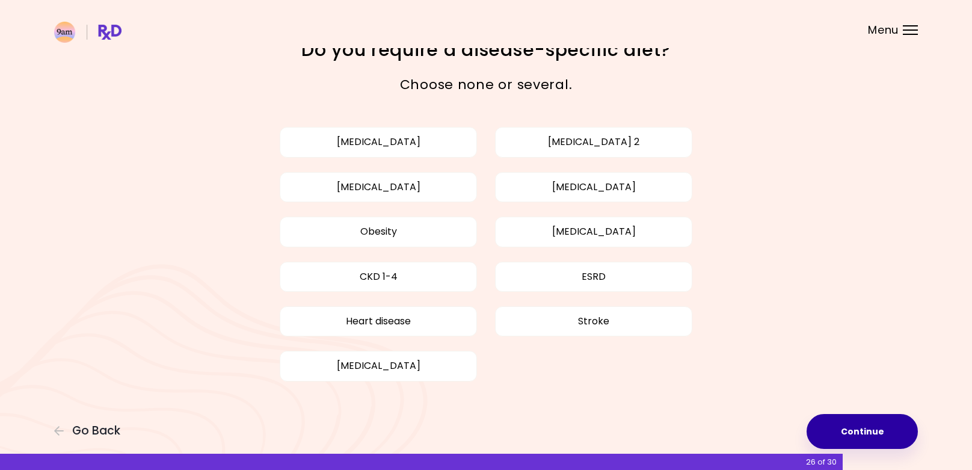
click at [875, 425] on button "Continue" at bounding box center [861, 431] width 111 height 35
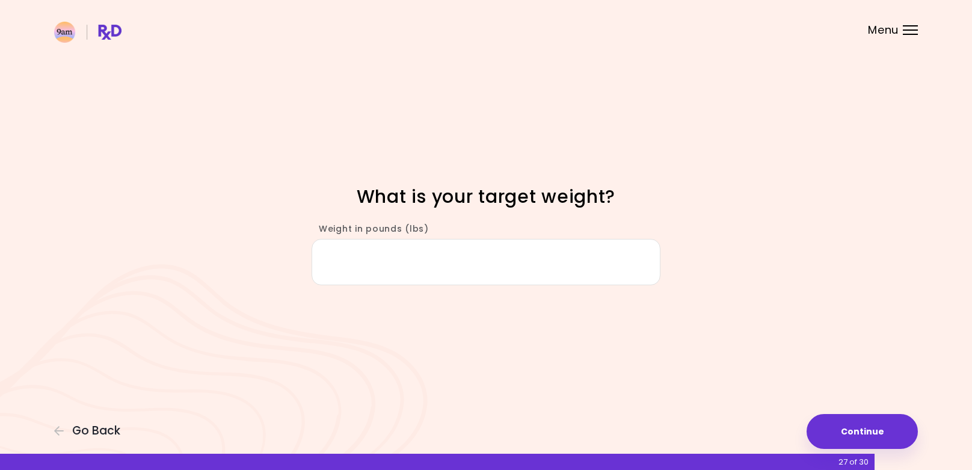
click at [450, 272] on input "Weight in pounds (lbs)" at bounding box center [485, 262] width 349 height 46
type input "***"
click at [829, 418] on button "Continue" at bounding box center [861, 431] width 111 height 35
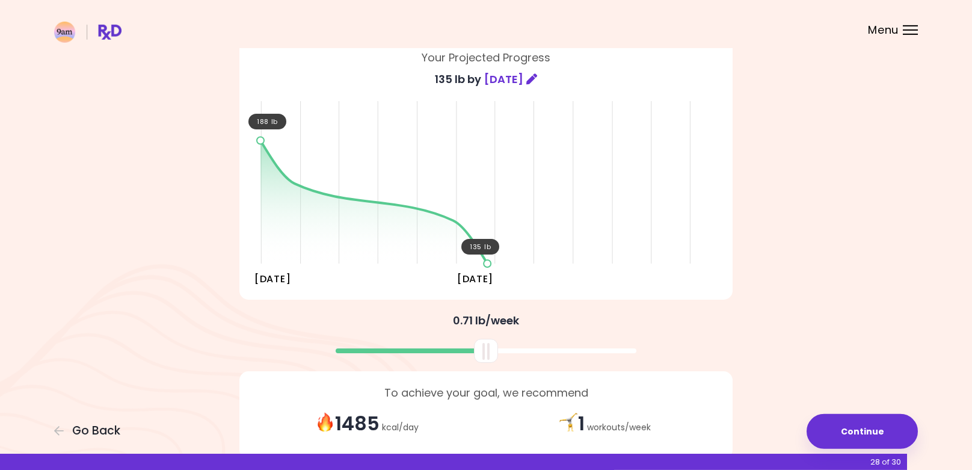
scroll to position [123, 0]
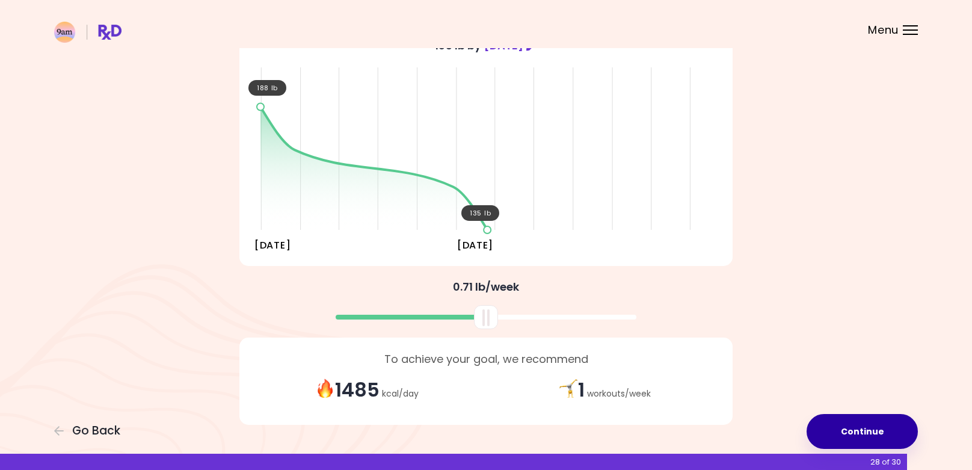
click at [860, 432] on button "Continue" at bounding box center [861, 431] width 111 height 35
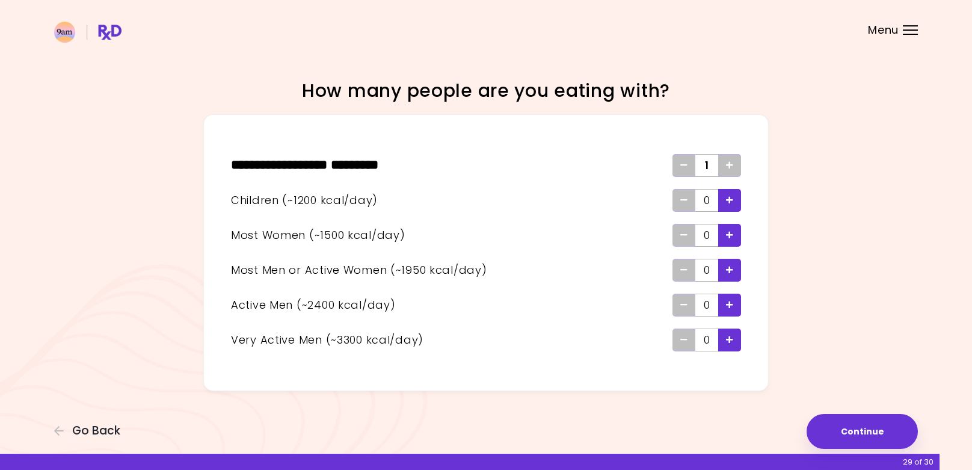
click at [732, 296] on span "Add - Active Man" at bounding box center [729, 304] width 7 height 19
click at [869, 437] on button "Continue" at bounding box center [861, 431] width 111 height 35
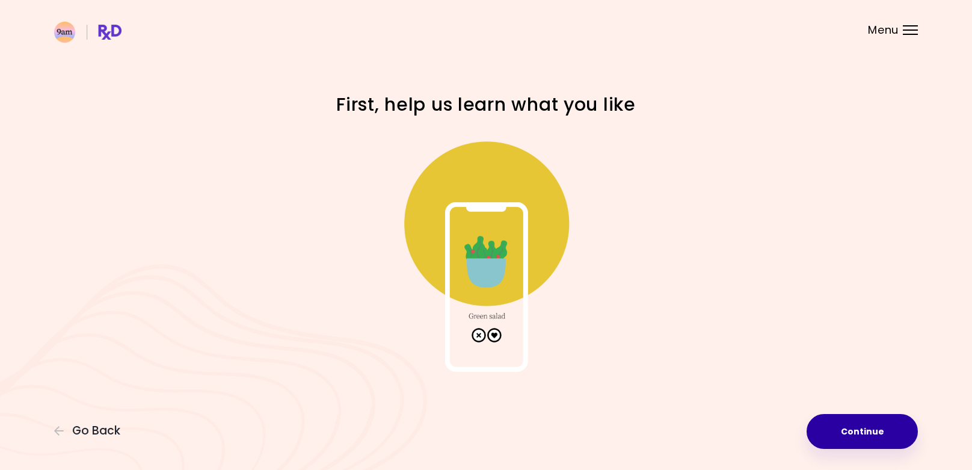
click at [861, 431] on button "Continue" at bounding box center [861, 431] width 111 height 35
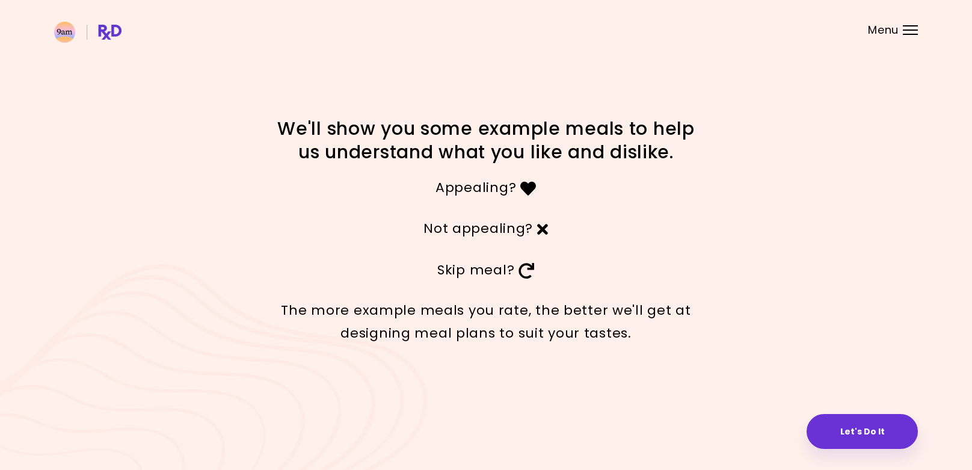
click at [506, 195] on p "Appealing?" at bounding box center [485, 187] width 421 height 23
drag, startPoint x: 535, startPoint y: 191, endPoint x: 538, endPoint y: 221, distance: 30.2
click at [535, 191] on icon at bounding box center [528, 188] width 16 height 16
click at [868, 435] on button "Let's Do It" at bounding box center [861, 431] width 111 height 35
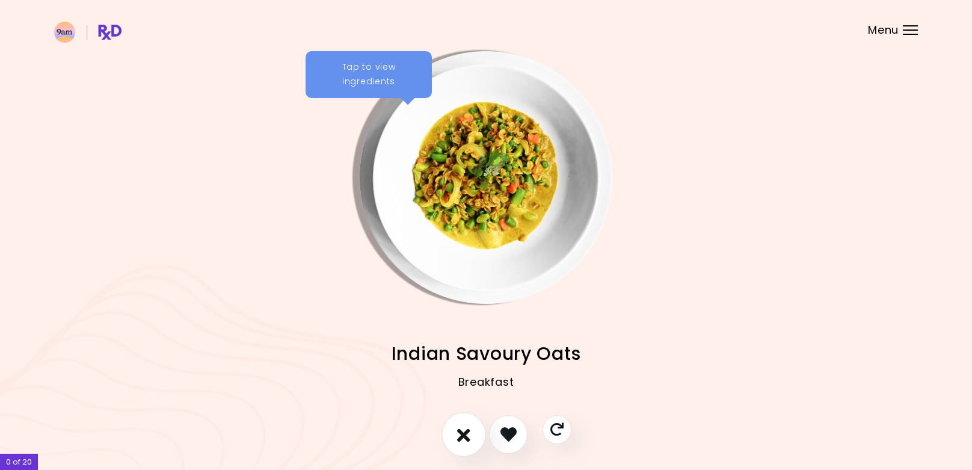
click at [461, 432] on icon "I don't like this recipe" at bounding box center [463, 433] width 13 height 19
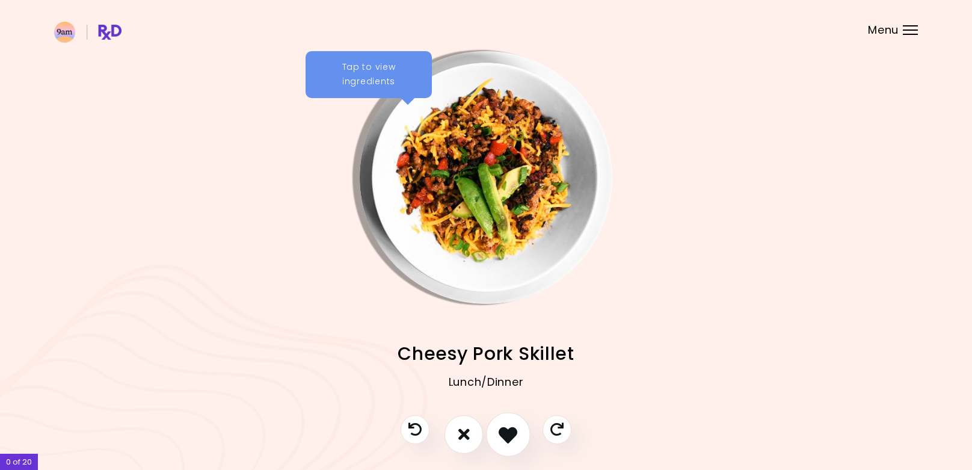
click at [512, 437] on icon "I like this recipe" at bounding box center [507, 433] width 19 height 19
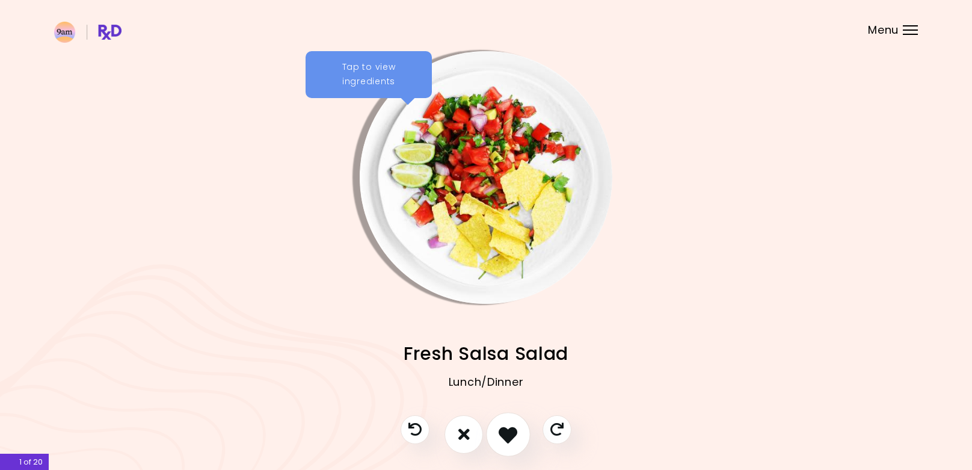
click at [516, 432] on icon "I like this recipe" at bounding box center [507, 433] width 19 height 19
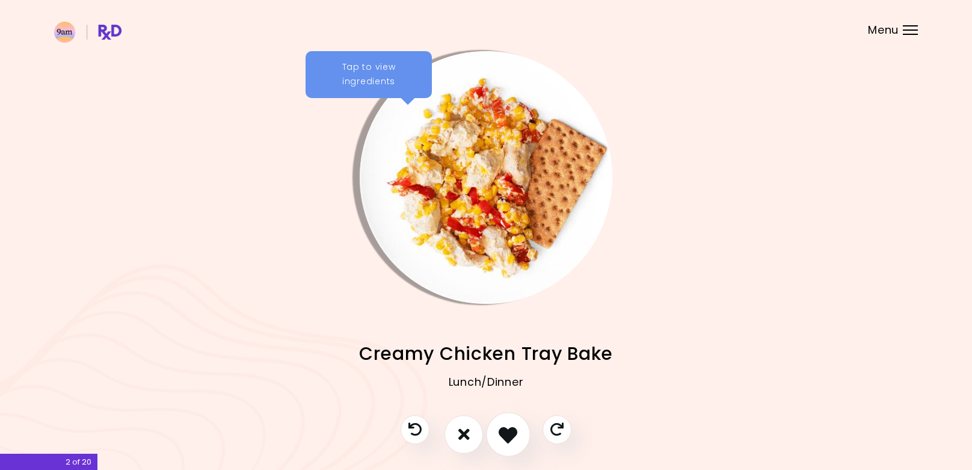
click at [510, 432] on icon "I like this recipe" at bounding box center [507, 433] width 19 height 19
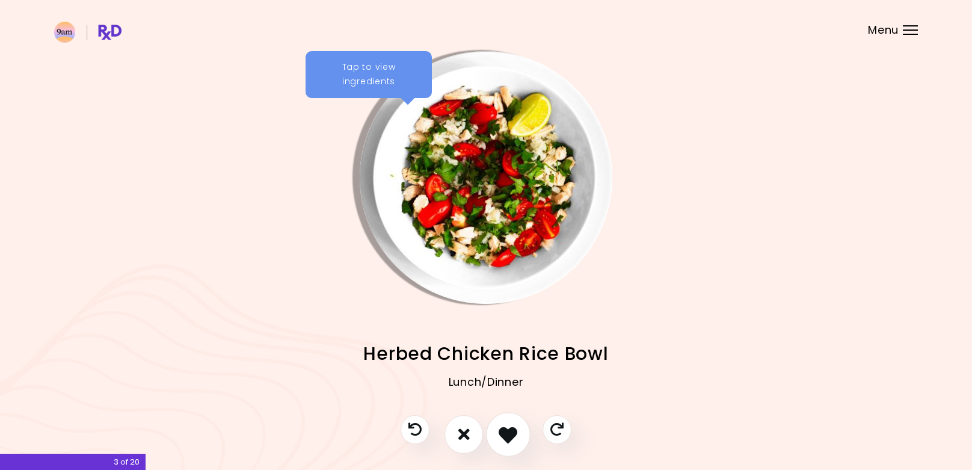
click at [510, 432] on icon "I like this recipe" at bounding box center [507, 433] width 19 height 19
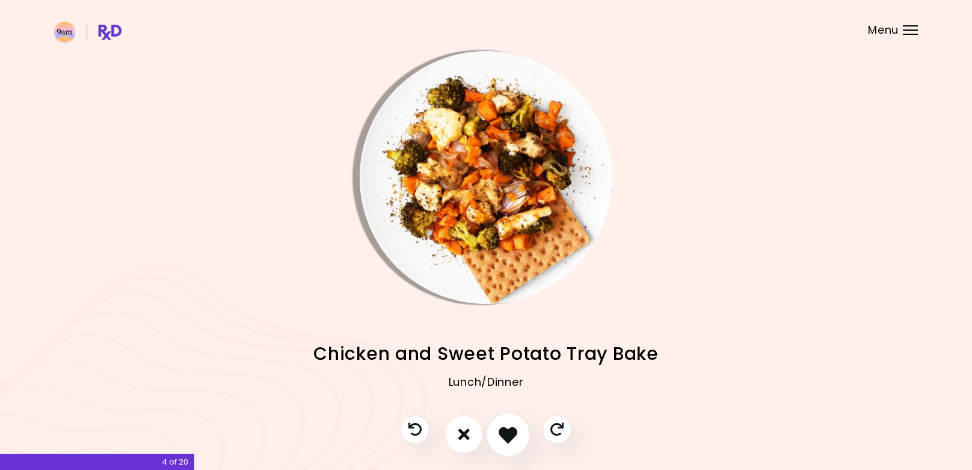
click at [510, 432] on icon "I like this recipe" at bounding box center [507, 433] width 19 height 19
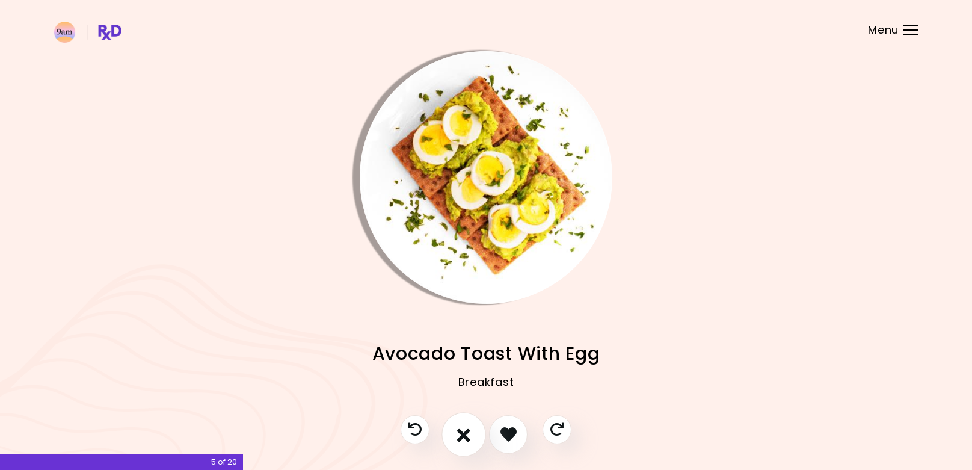
click at [470, 436] on icon "I don't like this recipe" at bounding box center [463, 433] width 13 height 19
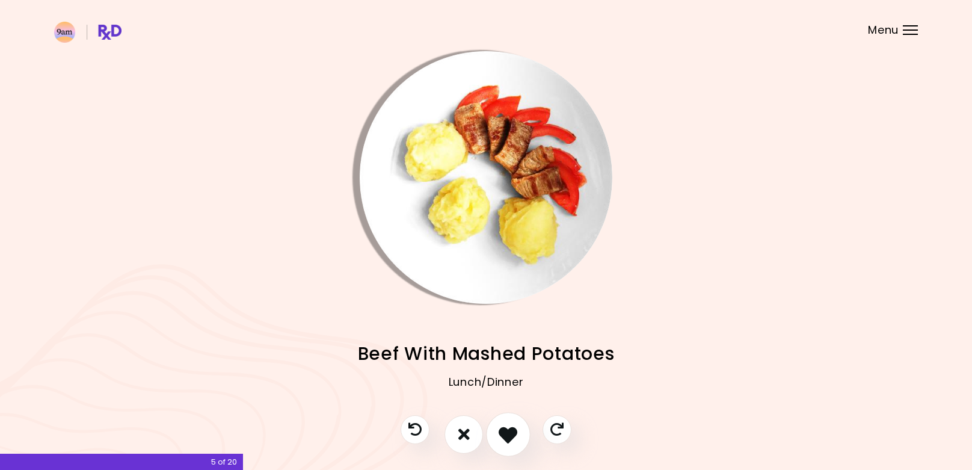
click at [510, 440] on icon "I like this recipe" at bounding box center [507, 433] width 19 height 19
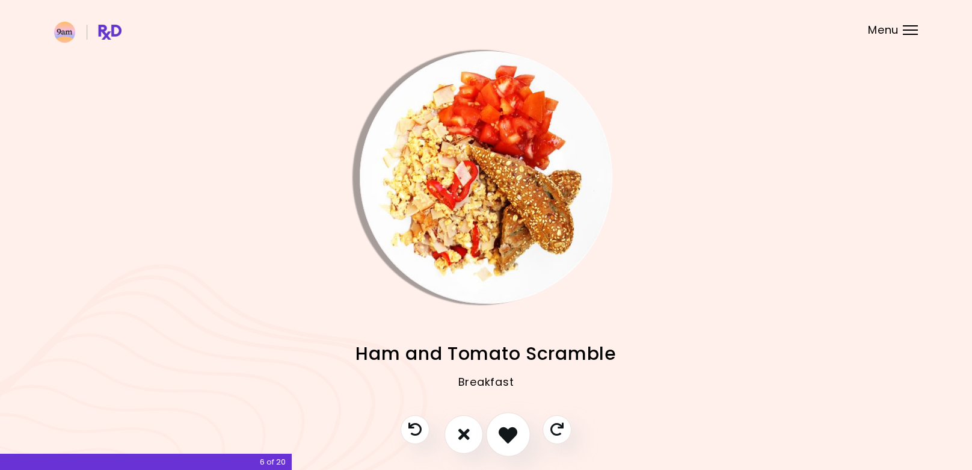
click at [509, 440] on icon "I like this recipe" at bounding box center [507, 433] width 19 height 19
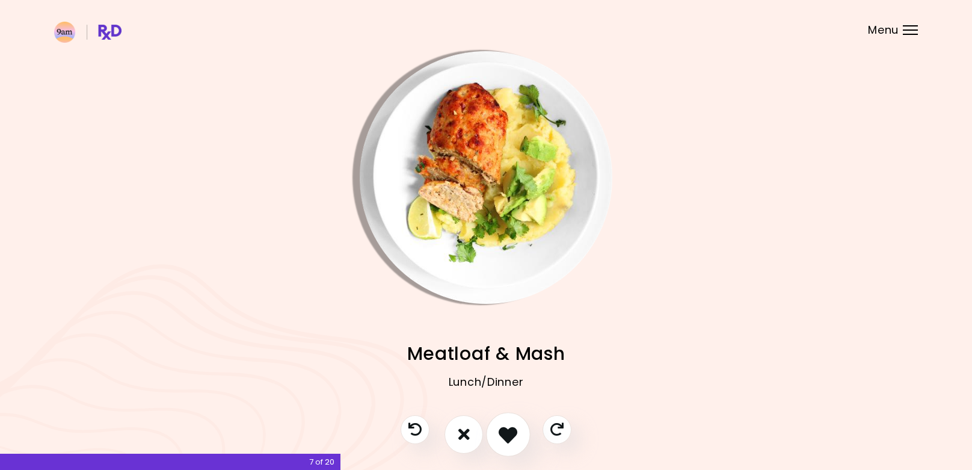
click at [509, 440] on icon "I like this recipe" at bounding box center [507, 433] width 19 height 19
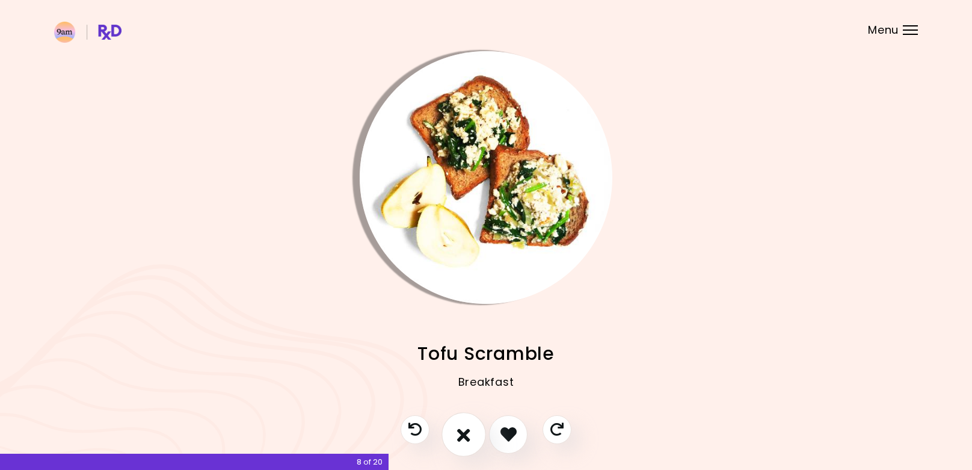
click at [471, 440] on button "I don't like this recipe" at bounding box center [463, 434] width 44 height 44
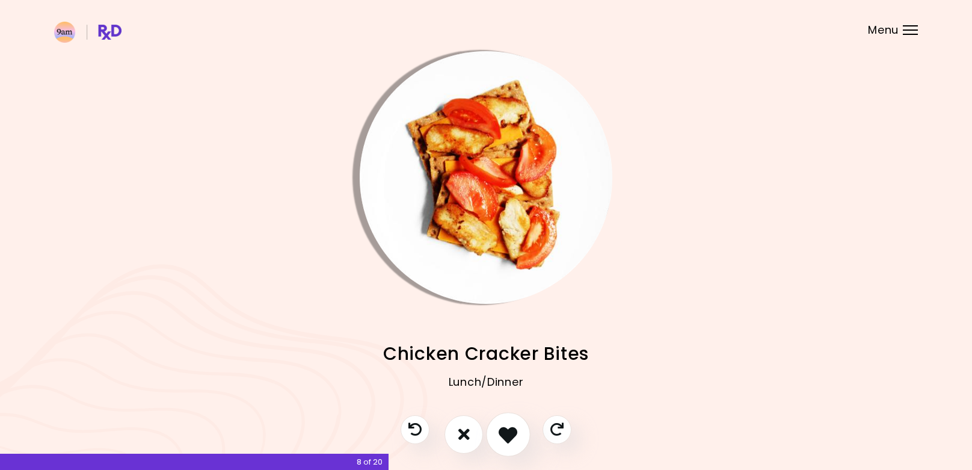
click at [511, 433] on icon "I like this recipe" at bounding box center [507, 433] width 19 height 19
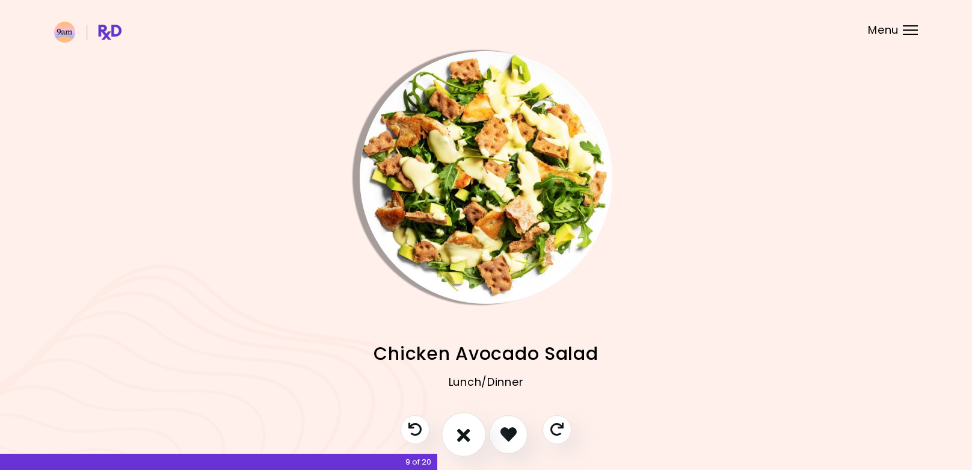
click at [466, 443] on icon "I don't like this recipe" at bounding box center [463, 433] width 13 height 19
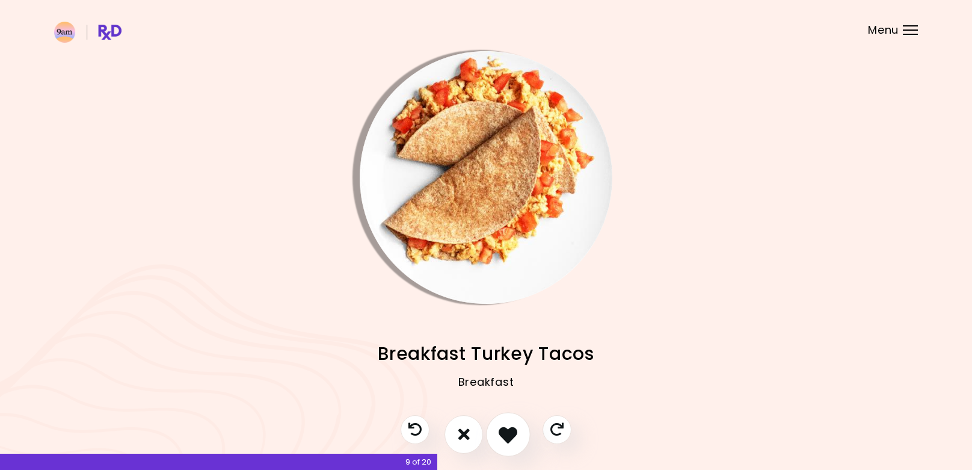
click at [500, 435] on icon "I like this recipe" at bounding box center [507, 433] width 19 height 19
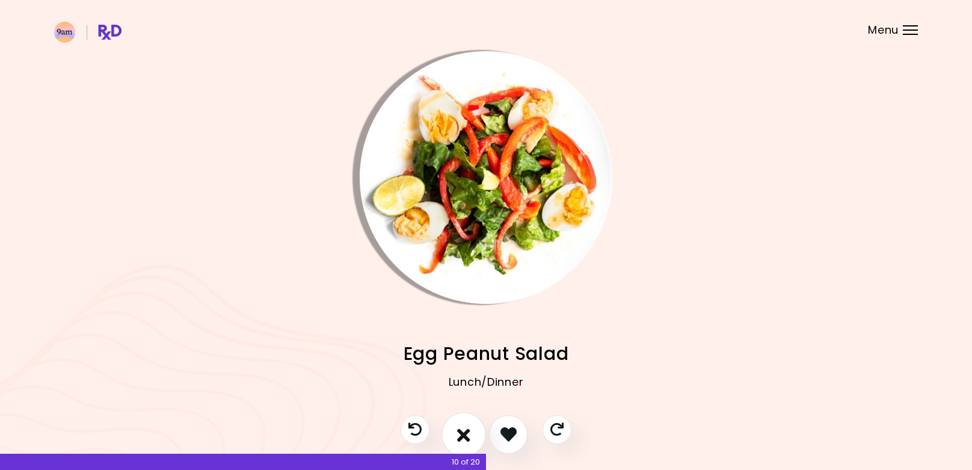
click at [459, 444] on button "I don't like this recipe" at bounding box center [463, 434] width 44 height 44
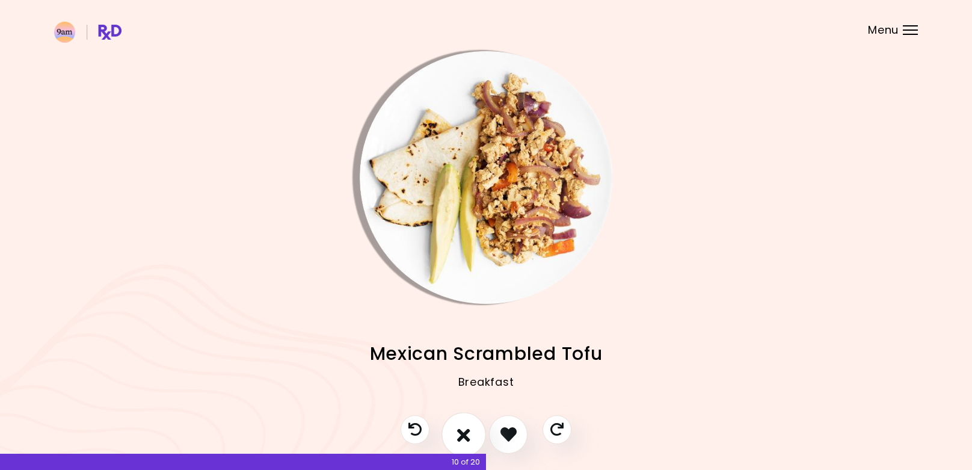
click at [463, 433] on icon "I don't like this recipe" at bounding box center [463, 433] width 13 height 19
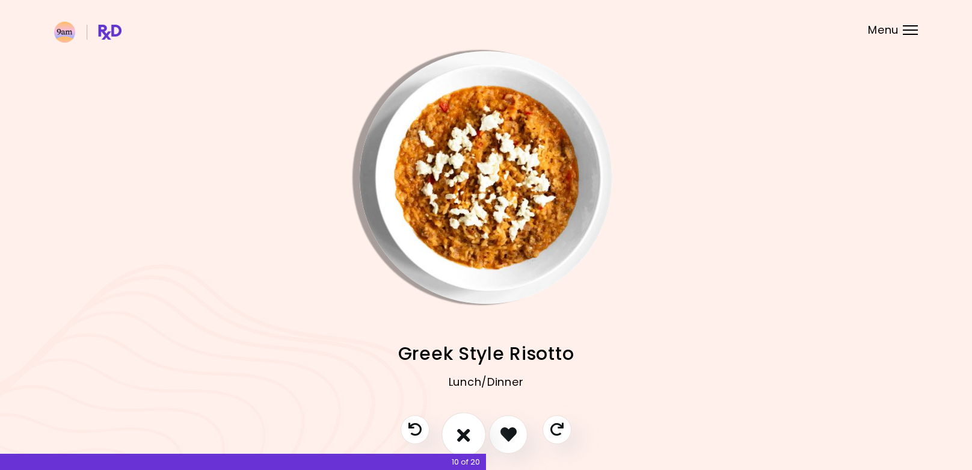
click at [468, 431] on icon "I don't like this recipe" at bounding box center [463, 433] width 13 height 19
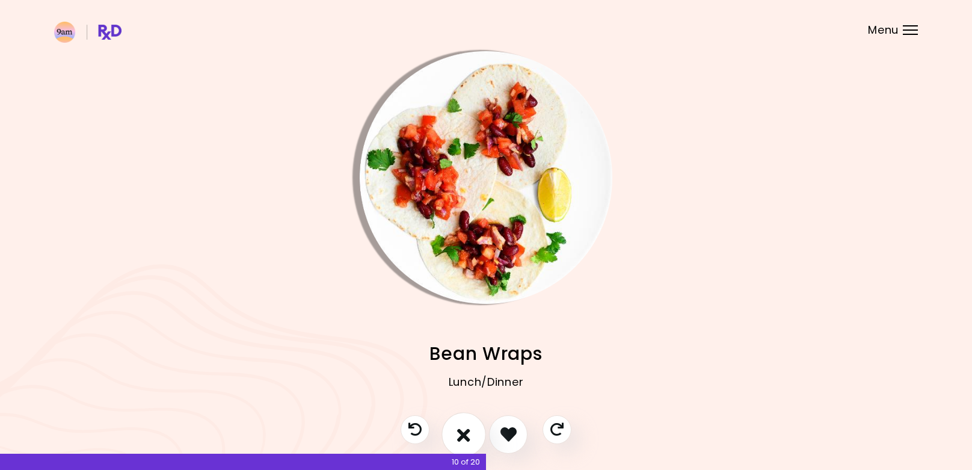
click at [470, 430] on button "I don't like this recipe" at bounding box center [463, 434] width 44 height 44
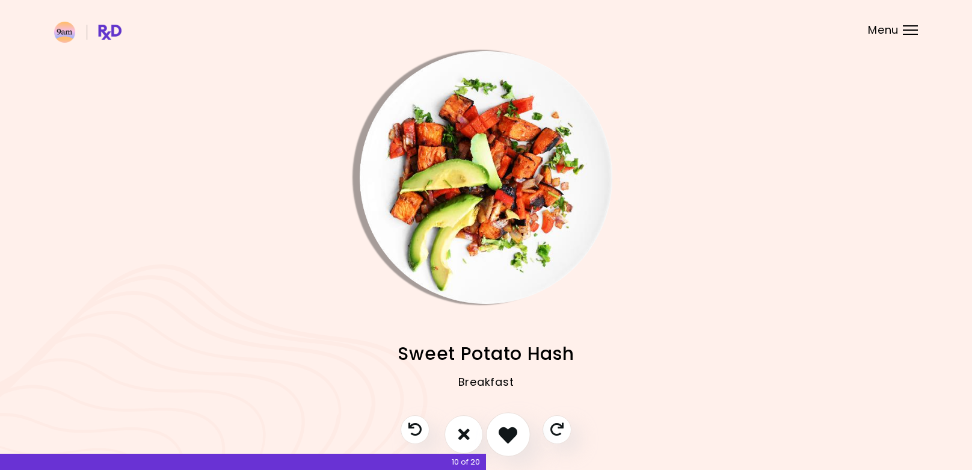
click at [505, 428] on icon "I like this recipe" at bounding box center [507, 433] width 19 height 19
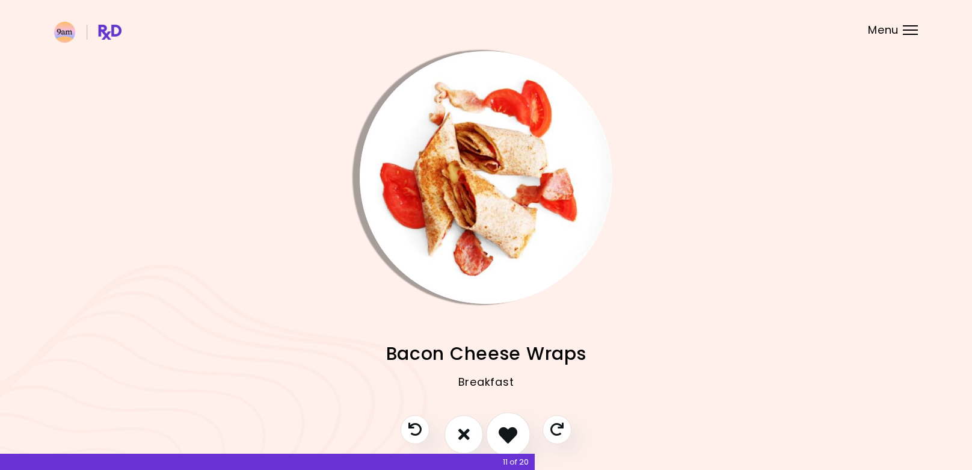
click at [512, 429] on icon "I like this recipe" at bounding box center [507, 433] width 19 height 19
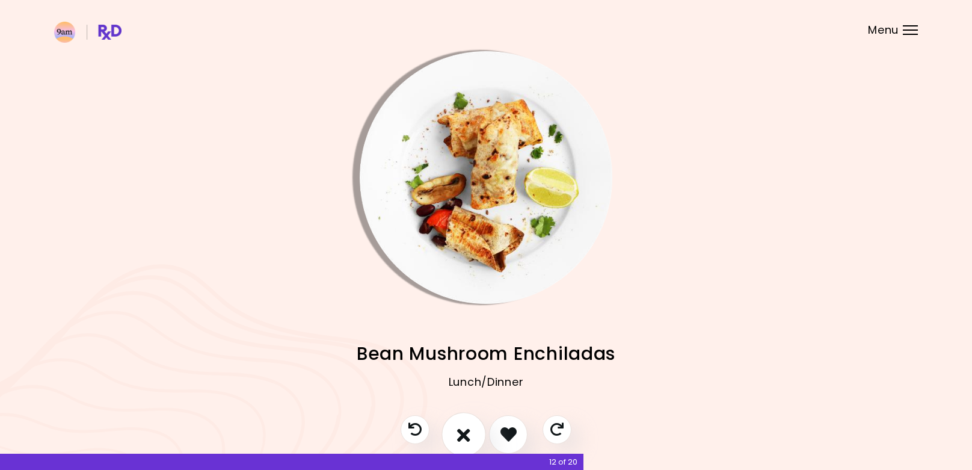
click at [475, 429] on button "I don't like this recipe" at bounding box center [463, 434] width 44 height 44
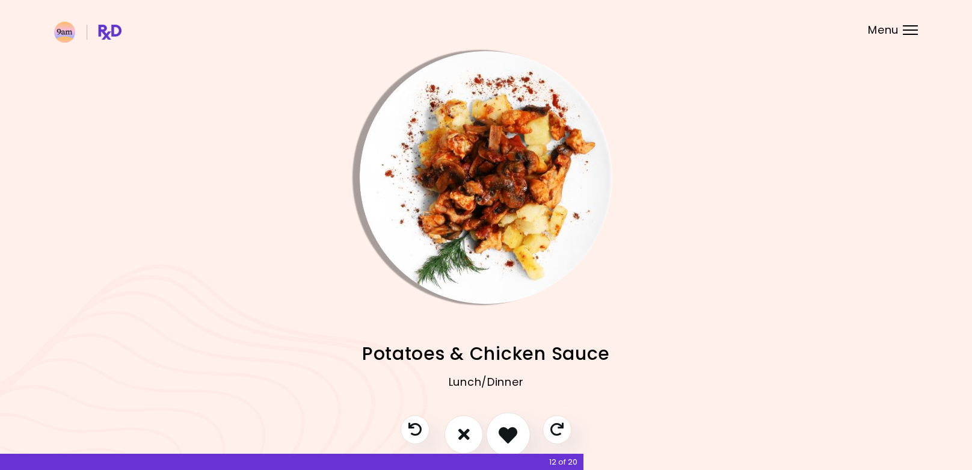
click at [505, 431] on icon "I like this recipe" at bounding box center [507, 433] width 19 height 19
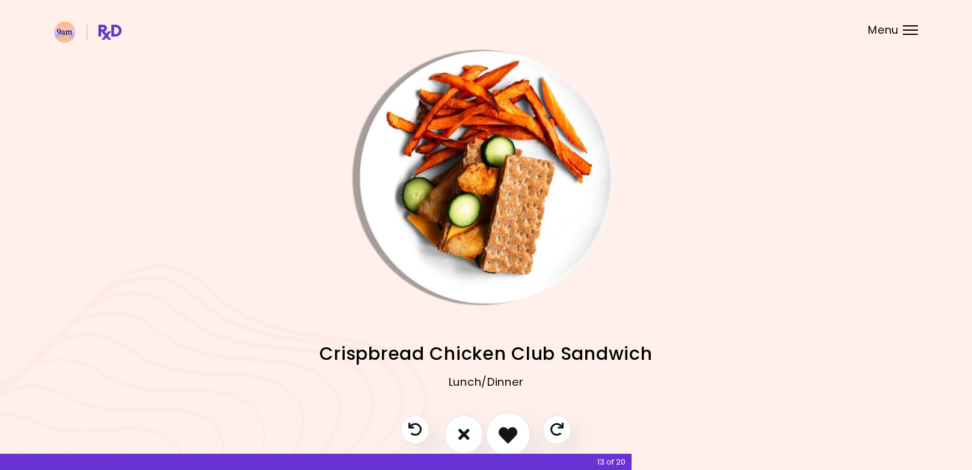
click at [513, 427] on icon "I like this recipe" at bounding box center [507, 433] width 19 height 19
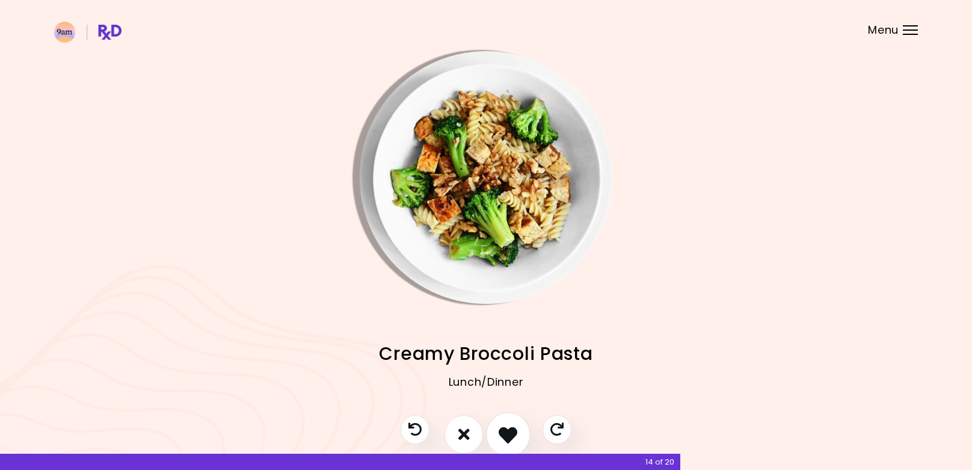
click at [512, 427] on icon "I like this recipe" at bounding box center [507, 433] width 19 height 19
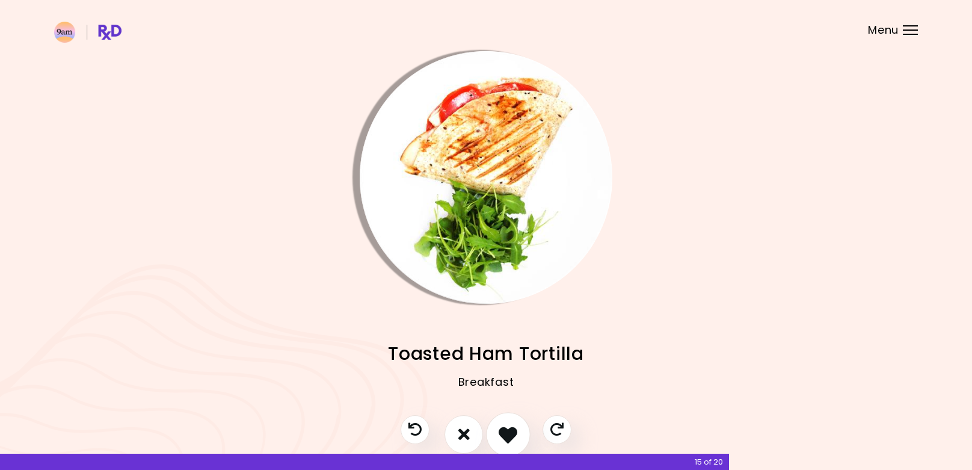
click at [506, 424] on icon "I like this recipe" at bounding box center [507, 433] width 19 height 19
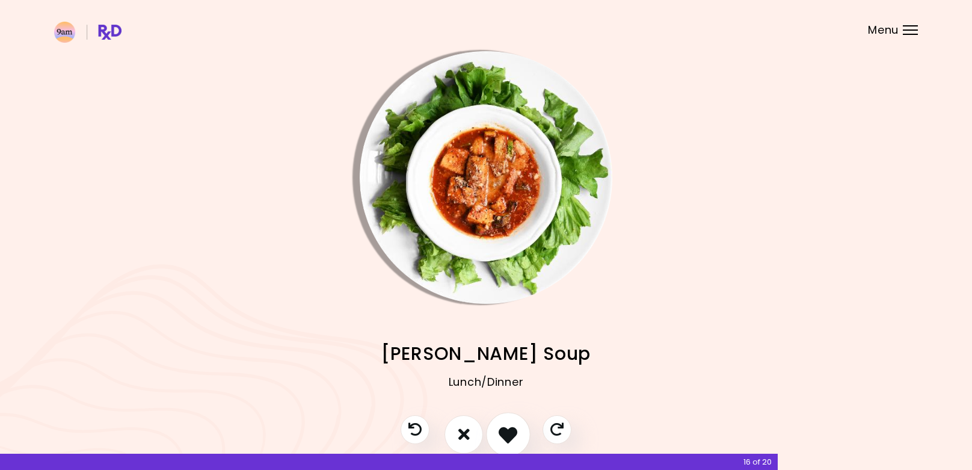
click at [514, 424] on icon "I like this recipe" at bounding box center [507, 433] width 19 height 19
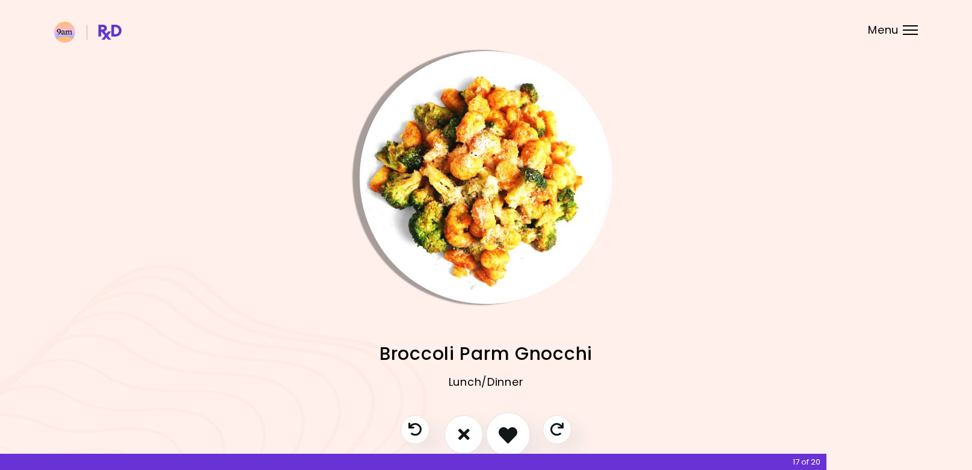
click at [515, 424] on icon "I like this recipe" at bounding box center [507, 433] width 19 height 19
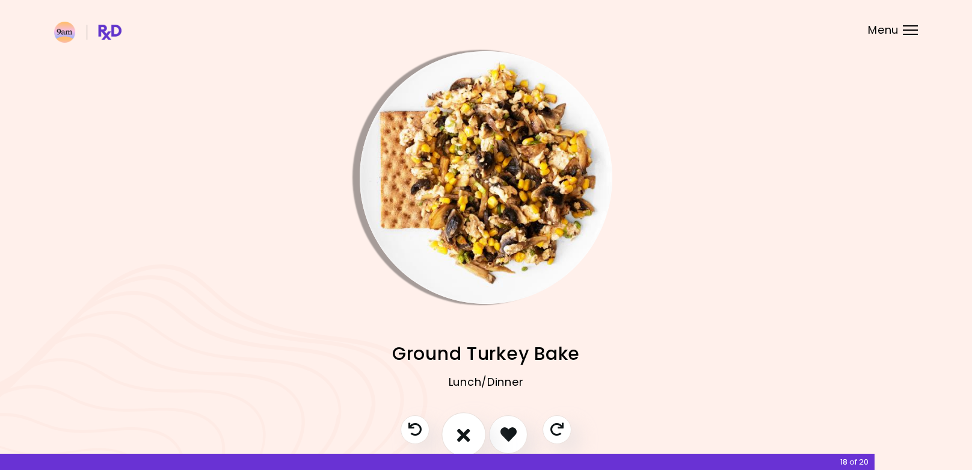
click at [474, 426] on button "I don't like this recipe" at bounding box center [463, 434] width 44 height 44
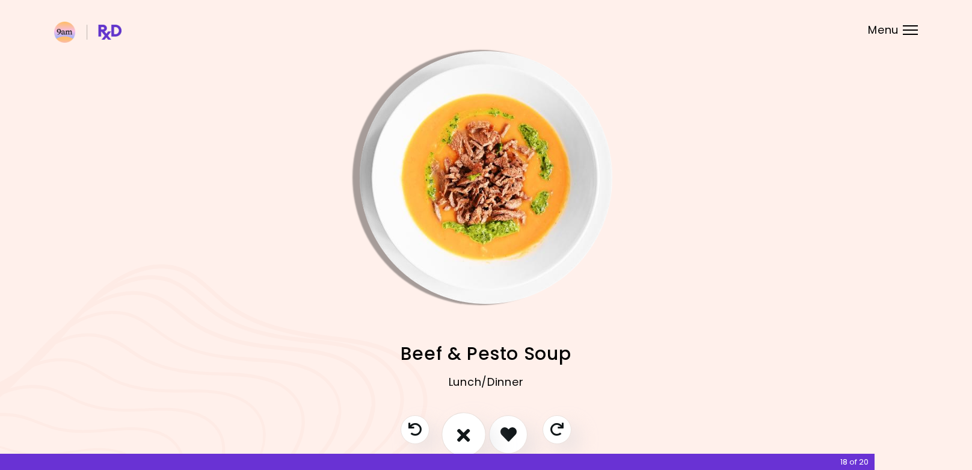
click at [473, 431] on button "I don't like this recipe" at bounding box center [463, 434] width 44 height 44
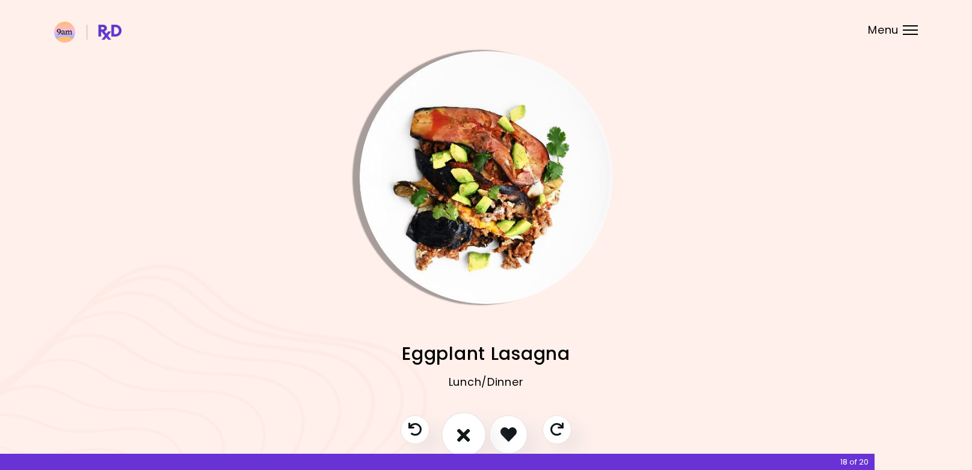
click at [474, 430] on button "I don't like this recipe" at bounding box center [463, 434] width 44 height 44
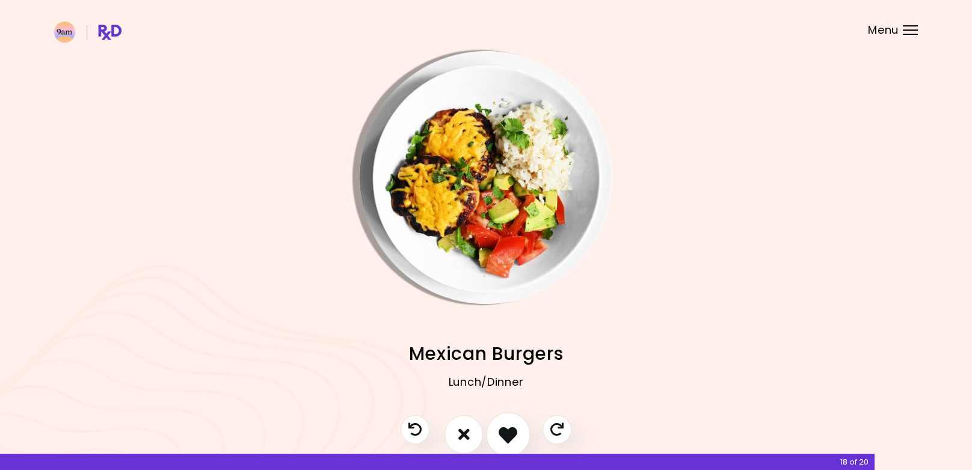
click at [499, 435] on icon "I like this recipe" at bounding box center [507, 433] width 19 height 19
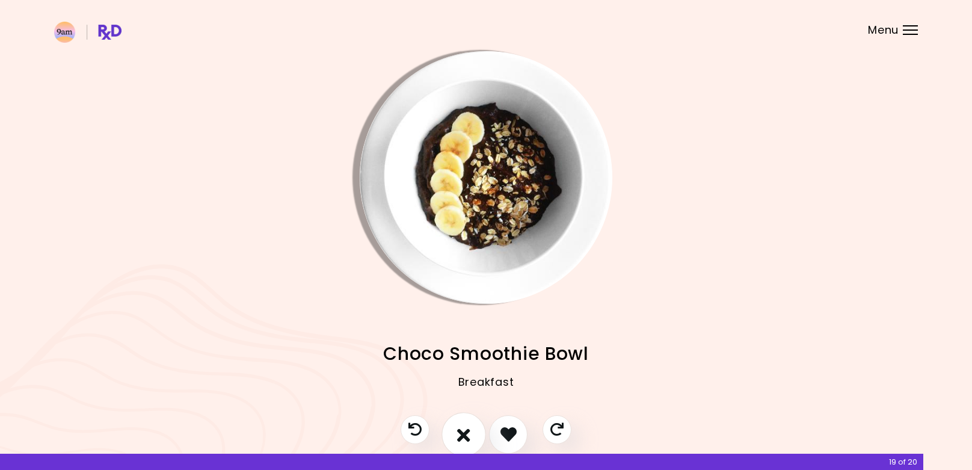
click at [471, 432] on button "I don't like this recipe" at bounding box center [463, 434] width 44 height 44
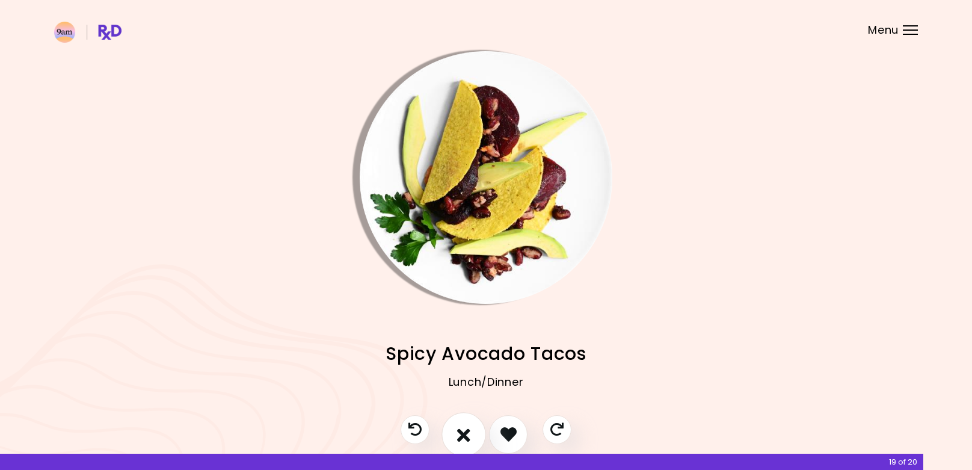
click at [471, 432] on button "I don't like this recipe" at bounding box center [463, 434] width 44 height 44
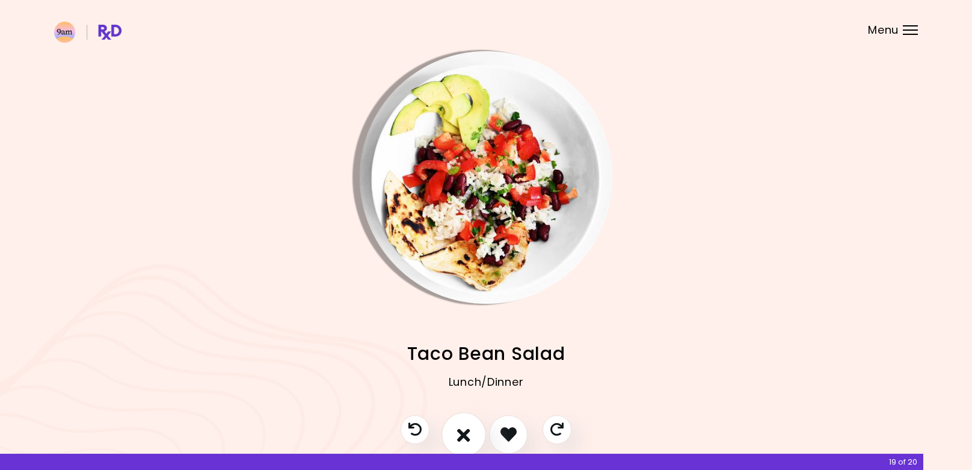
click at [471, 432] on button "I don't like this recipe" at bounding box center [463, 434] width 44 height 44
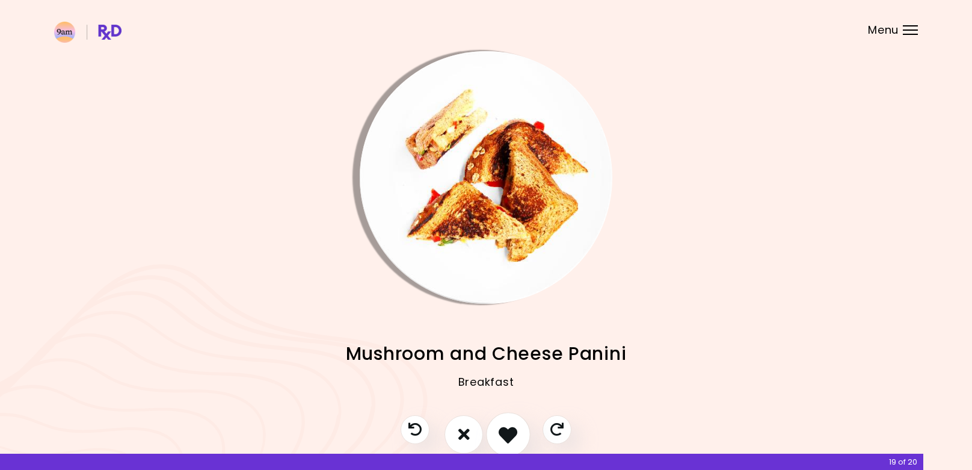
click at [500, 434] on icon "I like this recipe" at bounding box center [507, 433] width 19 height 19
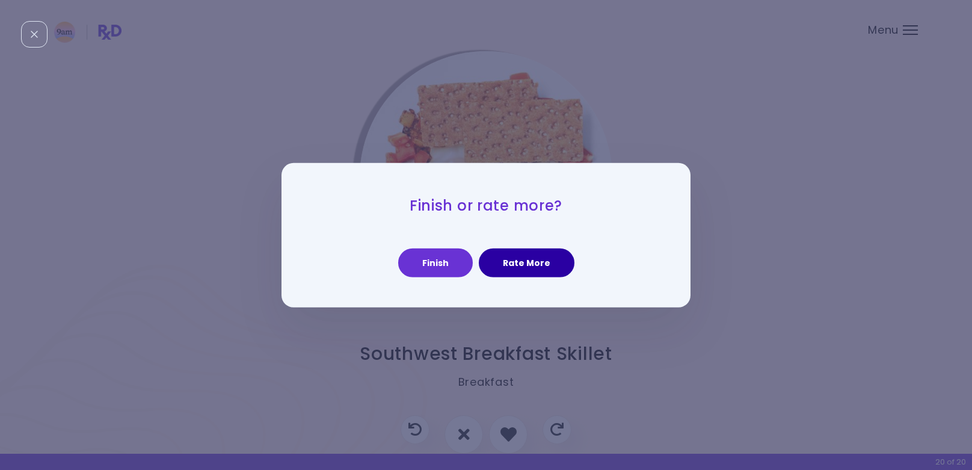
click at [512, 271] on button "Rate More" at bounding box center [527, 262] width 96 height 29
